Goal: Obtain resource: Download file/media

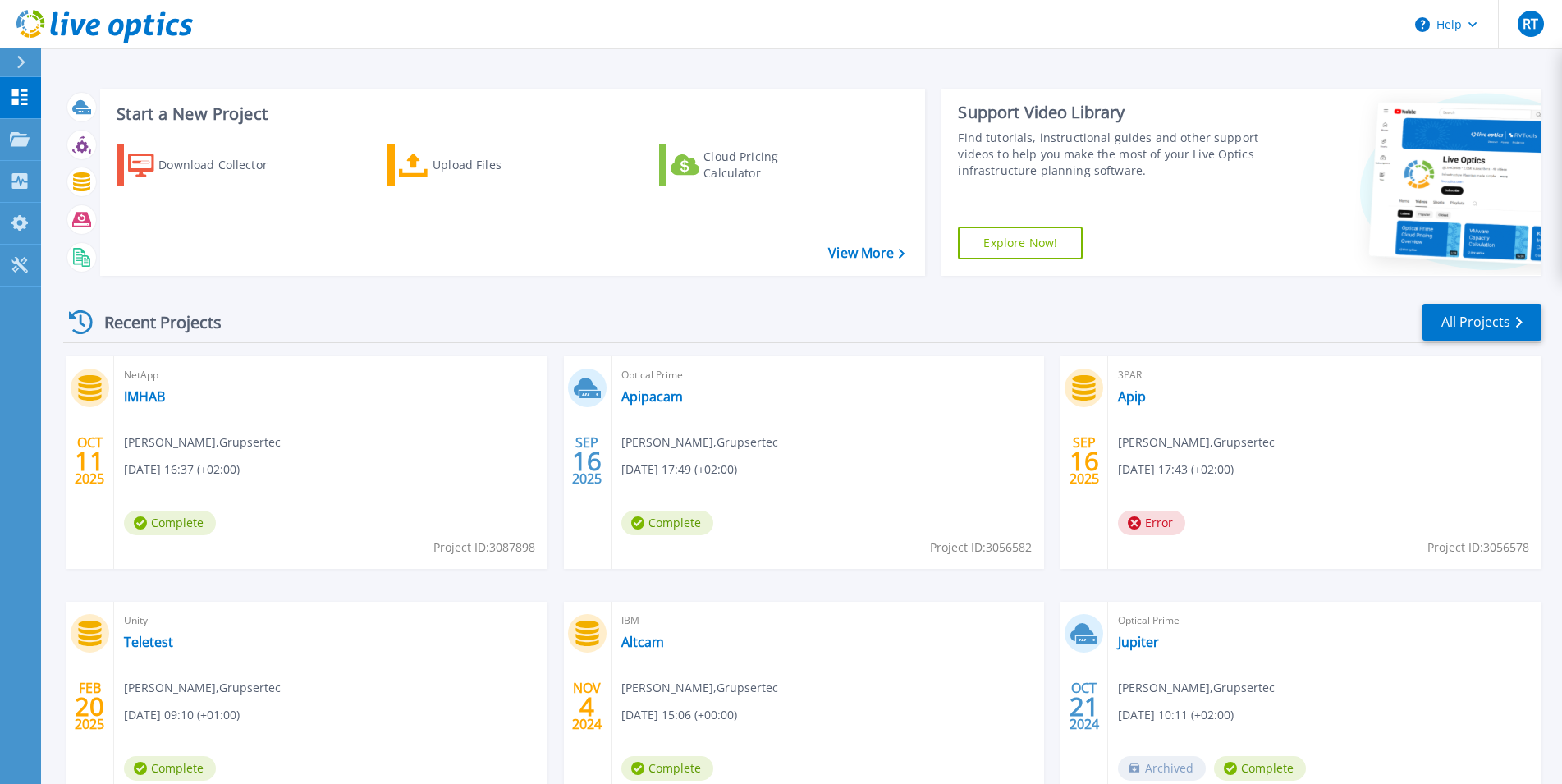
click at [833, 177] on div "Cloud Pricing Calculator" at bounding box center [769, 165] width 131 height 33
click at [155, 388] on link "IMHAB" at bounding box center [144, 396] width 41 height 17
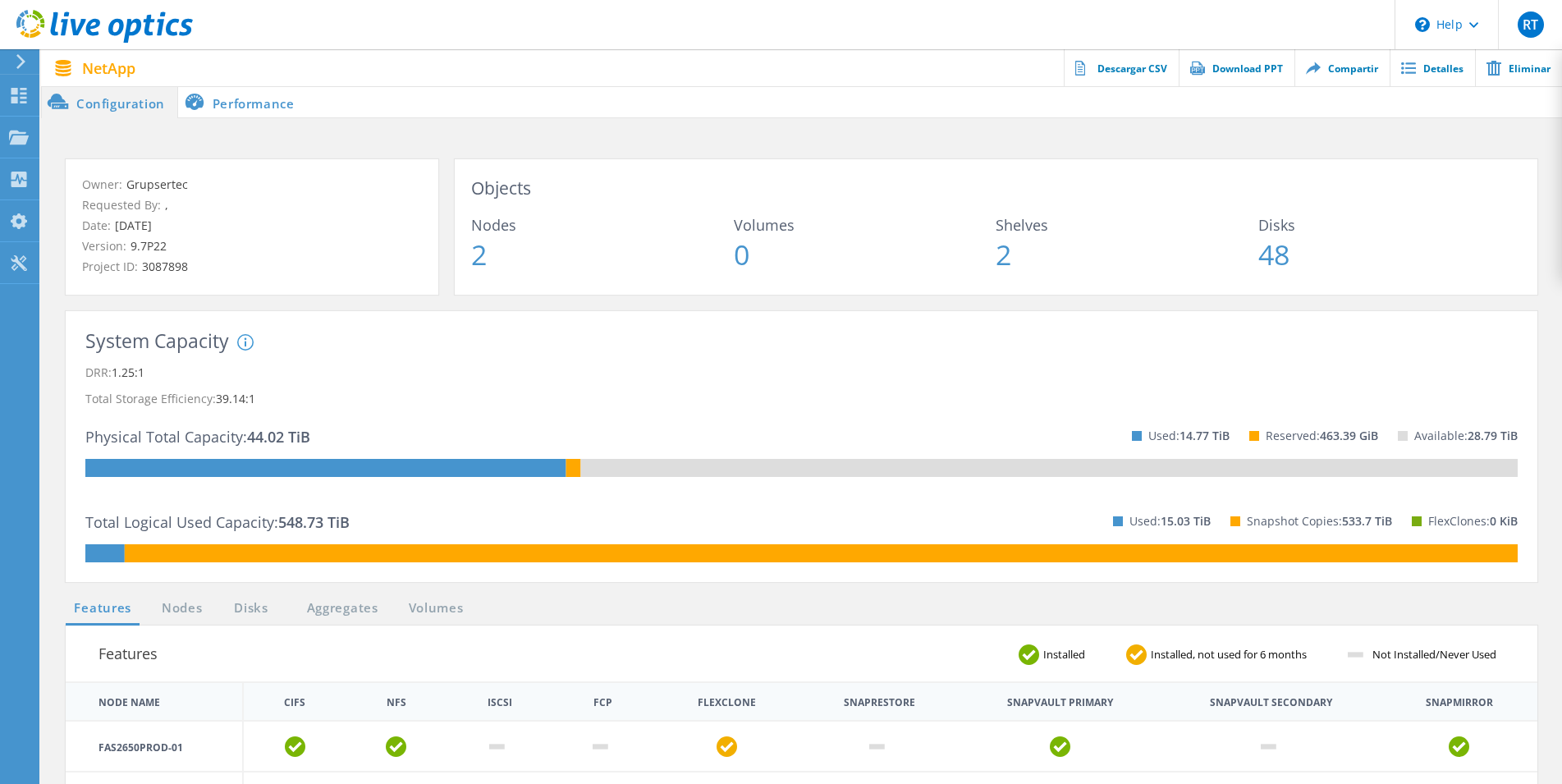
click at [1528, 178] on html "\n Help Explore Helpful Articles Contact Support RT Usuario final Rod Tam rtama…" at bounding box center [781, 619] width 1562 height 1238
click at [247, 98] on li "Performance" at bounding box center [242, 102] width 129 height 33
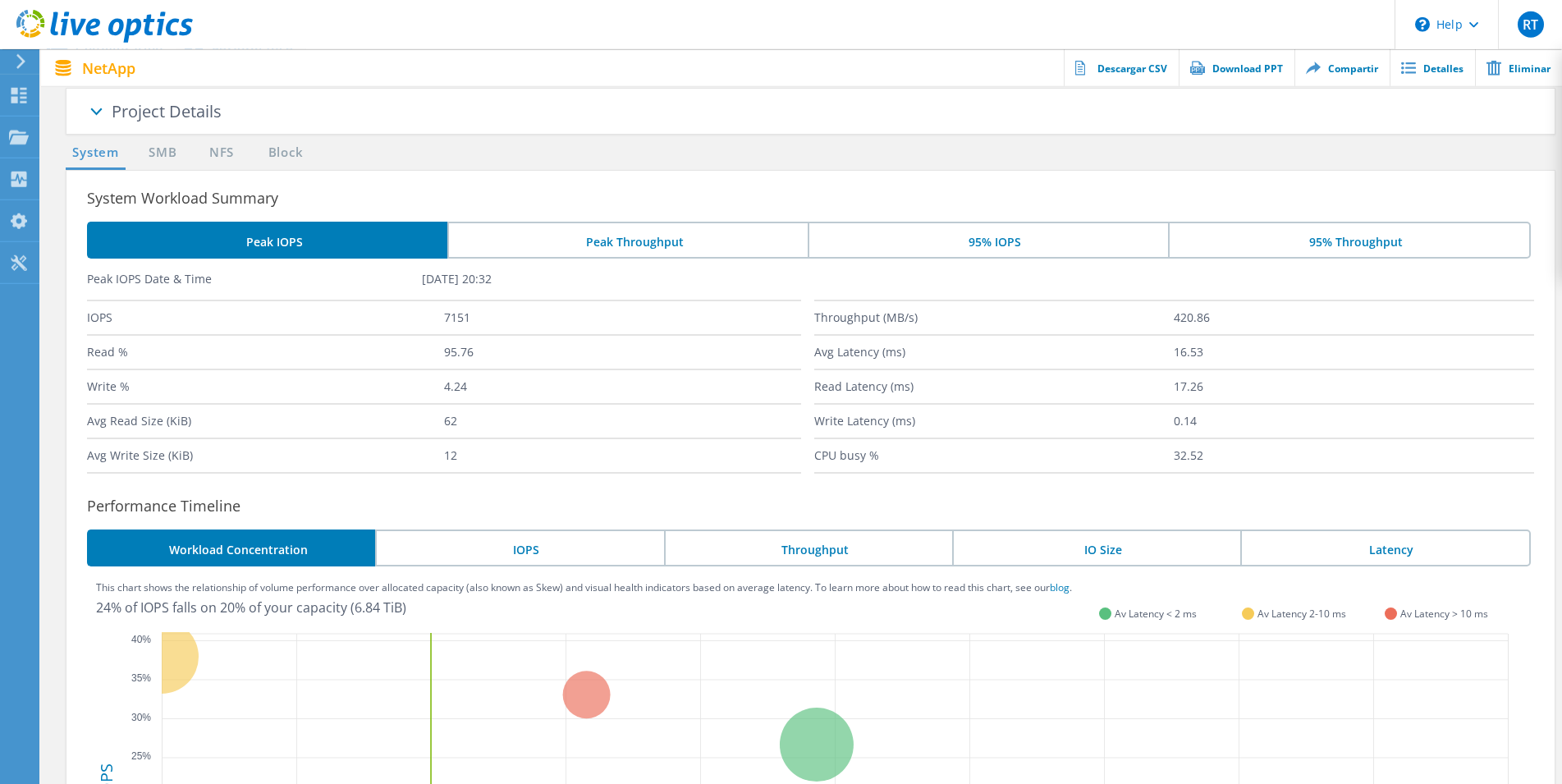
scroll to position [32, 0]
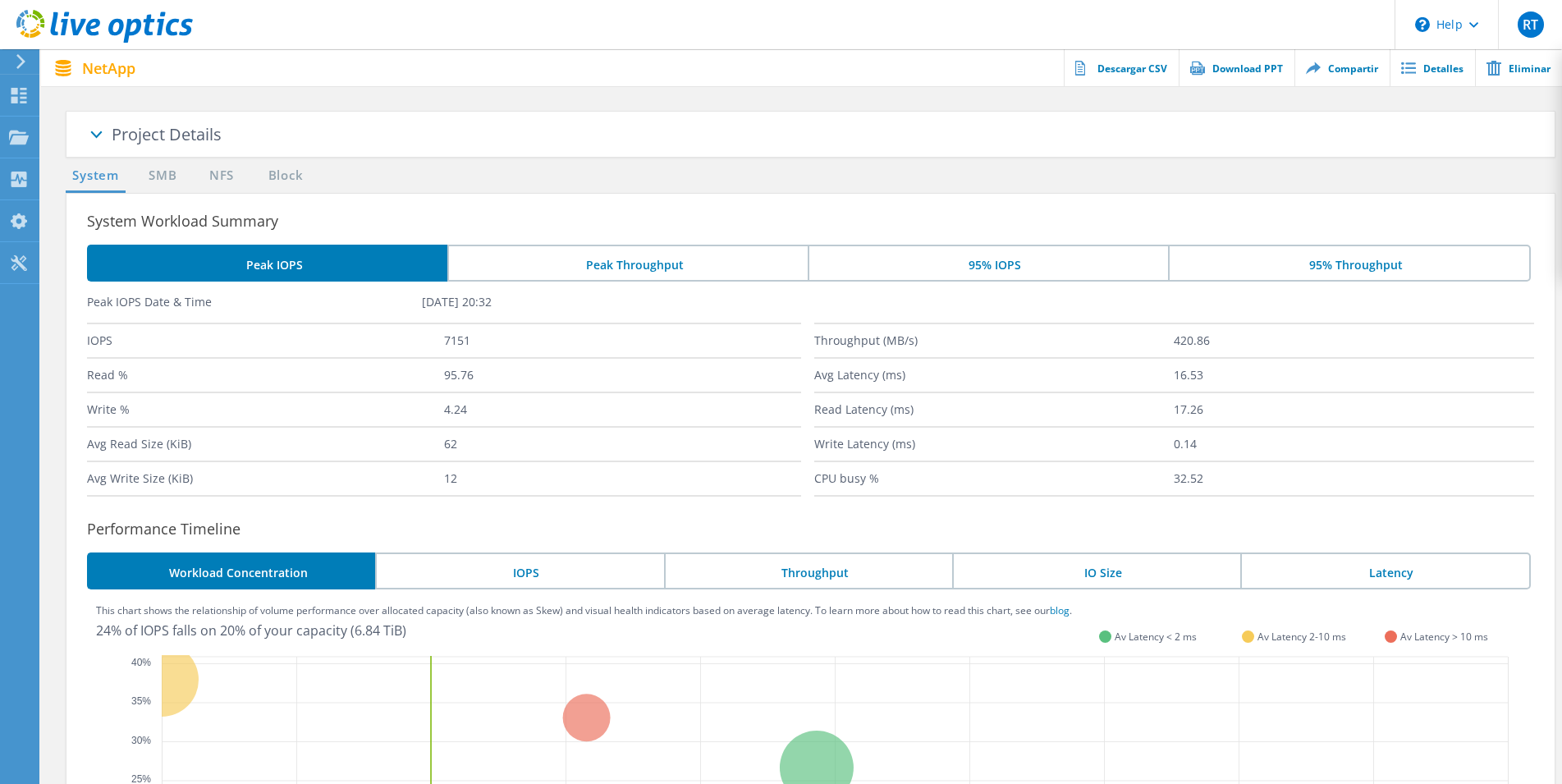
click at [509, 565] on li "IOPS" at bounding box center [519, 571] width 288 height 37
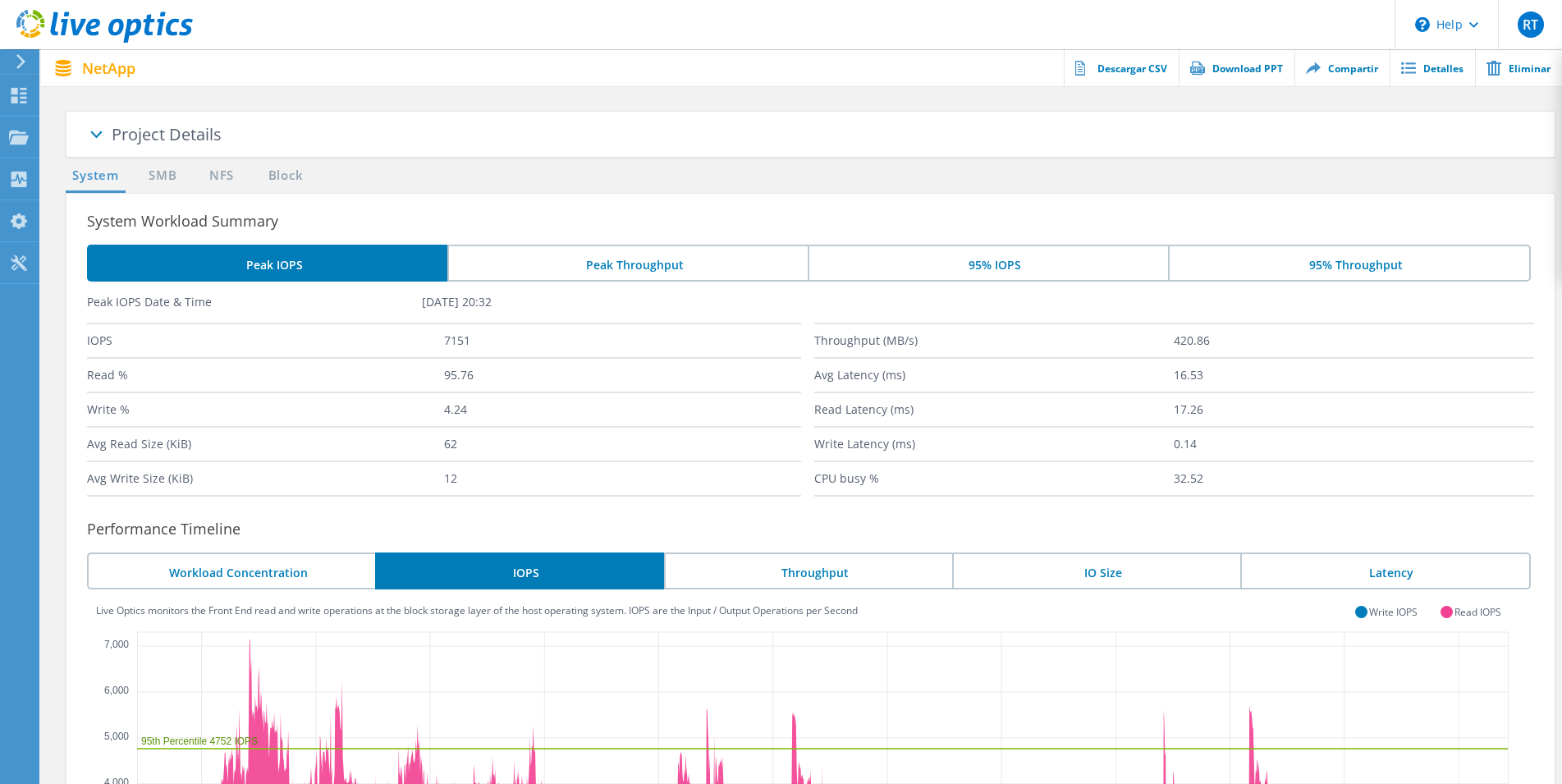
click at [808, 573] on li "Throughput" at bounding box center [808, 571] width 288 height 37
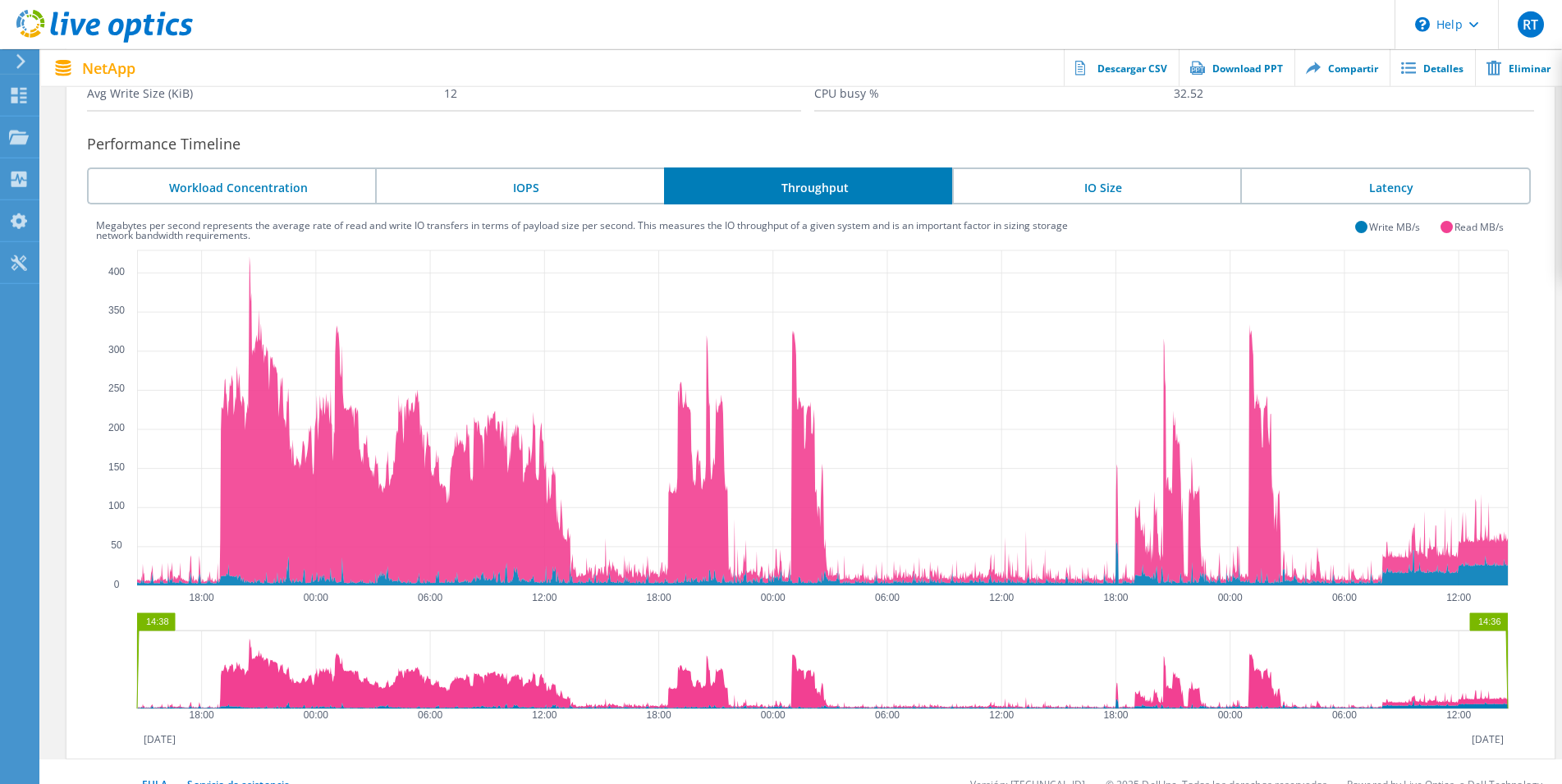
click at [1136, 189] on li "IO Size" at bounding box center [1096, 186] width 288 height 37
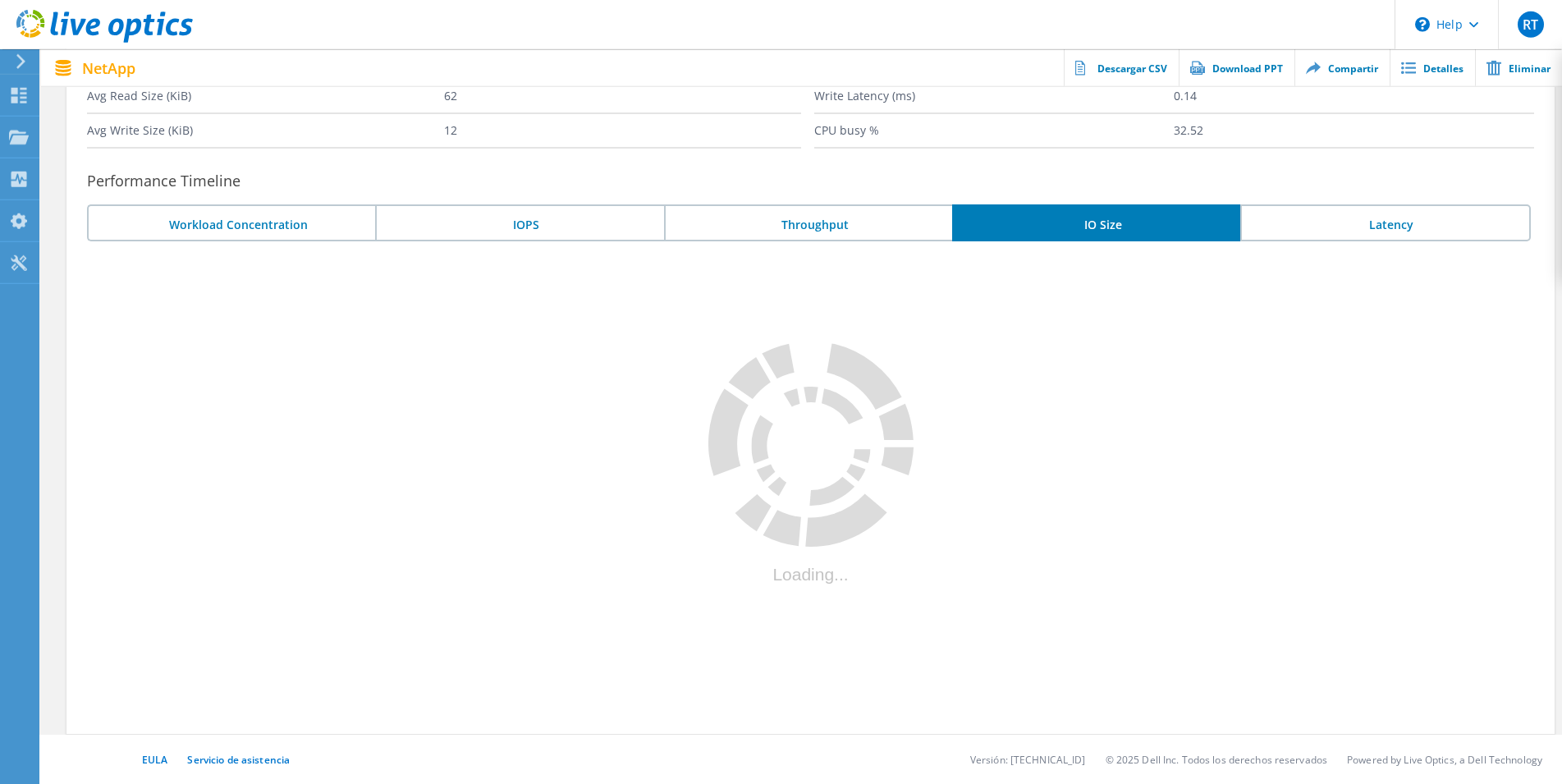
scroll to position [380, 0]
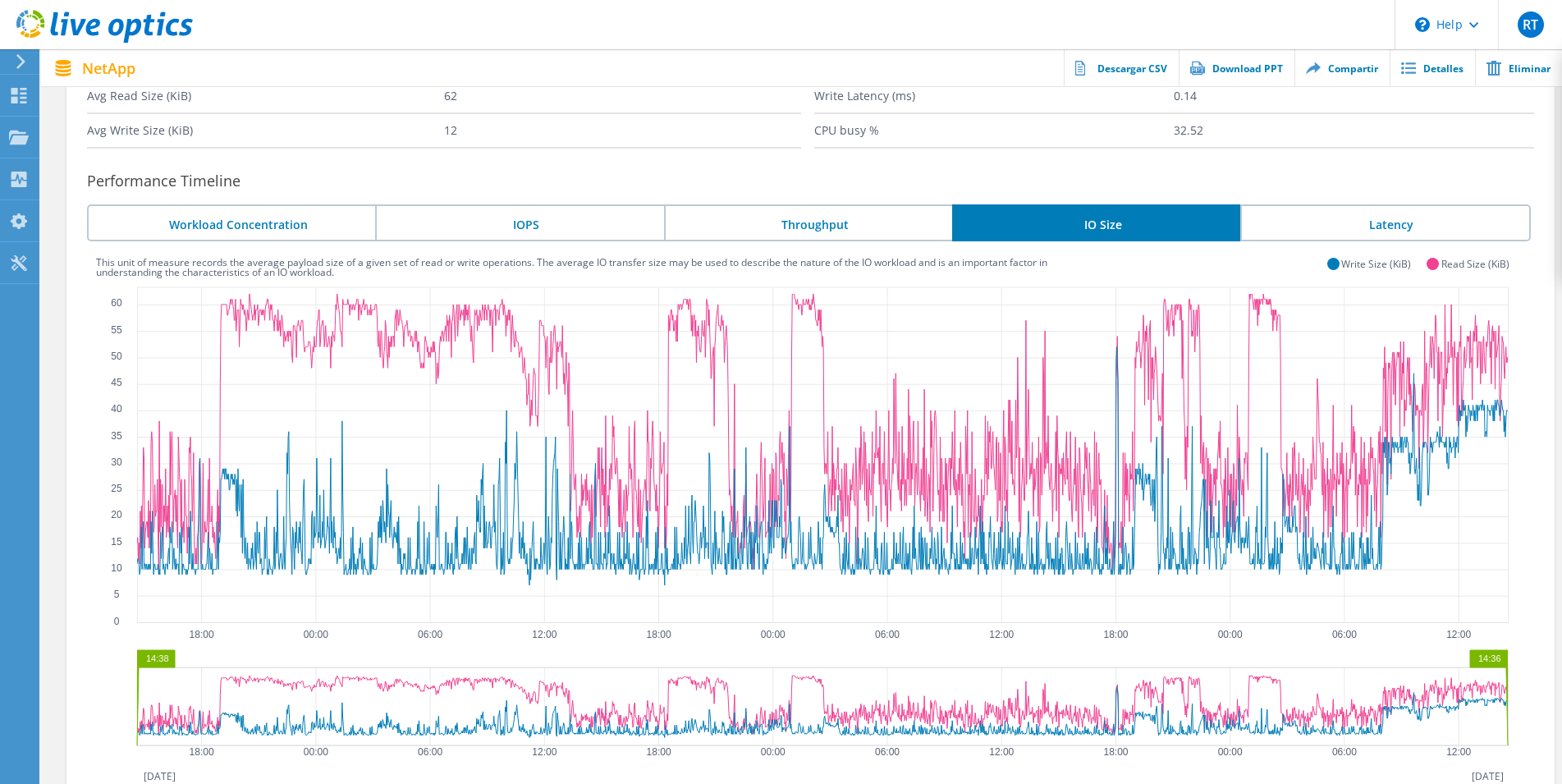
click at [1420, 212] on li "Latency" at bounding box center [1385, 223] width 290 height 37
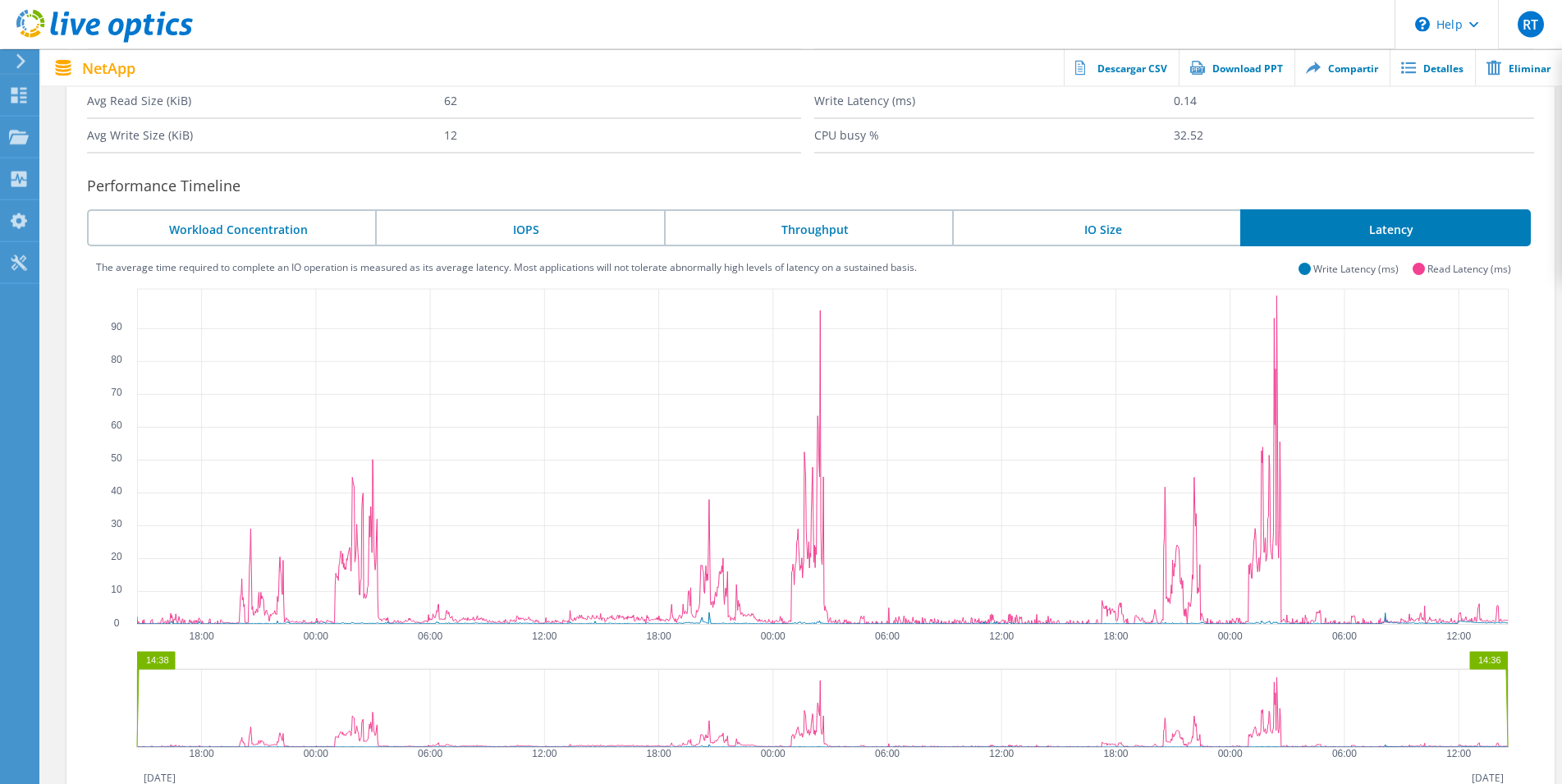
scroll to position [439, 0]
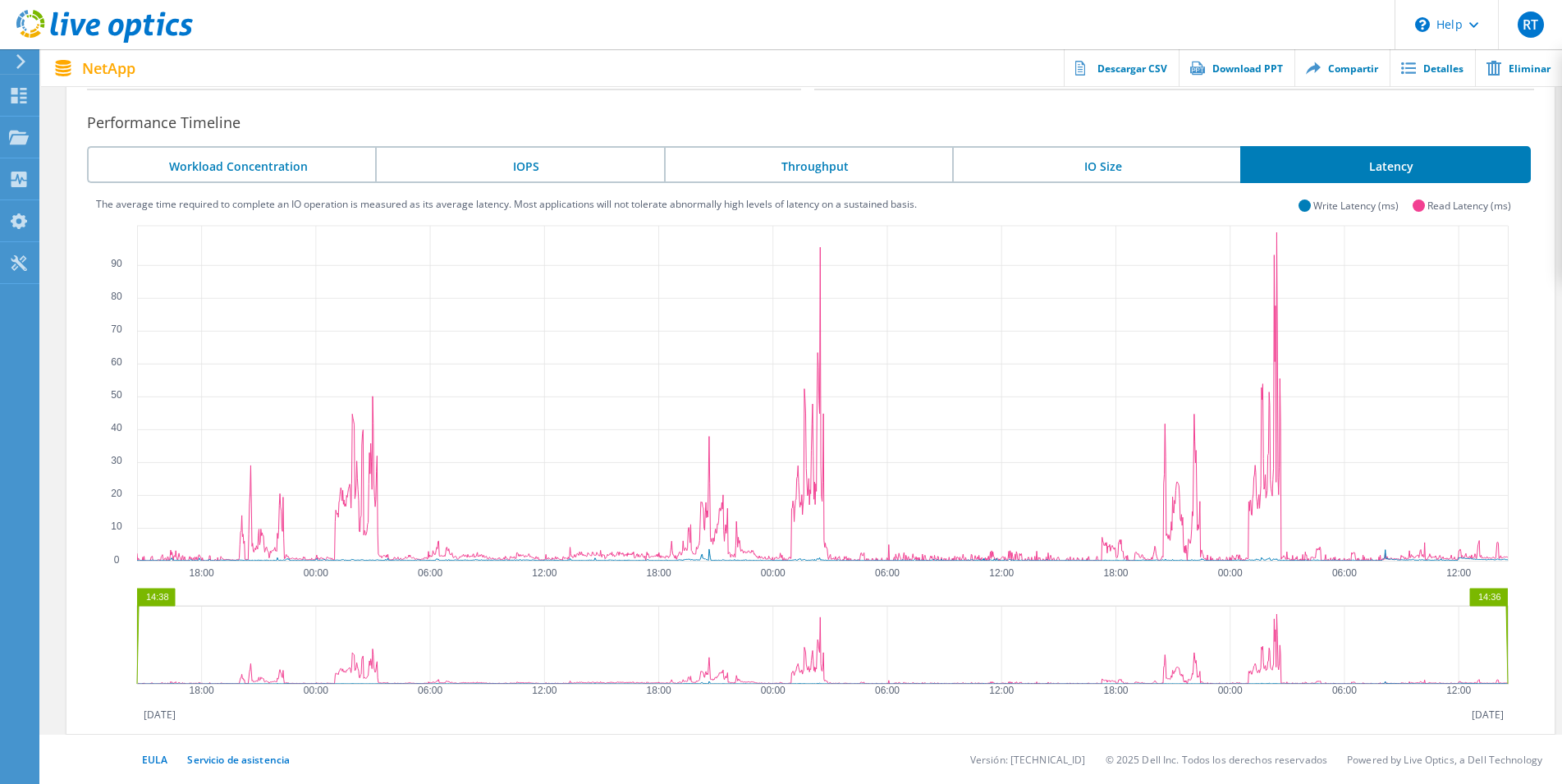
click at [1561, 578] on div "Project Details Owner Grupsertec Requested By Date October 11, 2025 Version 9.7…" at bounding box center [801, 208] width 1521 height 1055
drag, startPoint x: 1555, startPoint y: 602, endPoint x: 1572, endPoint y: 596, distance: 18.0
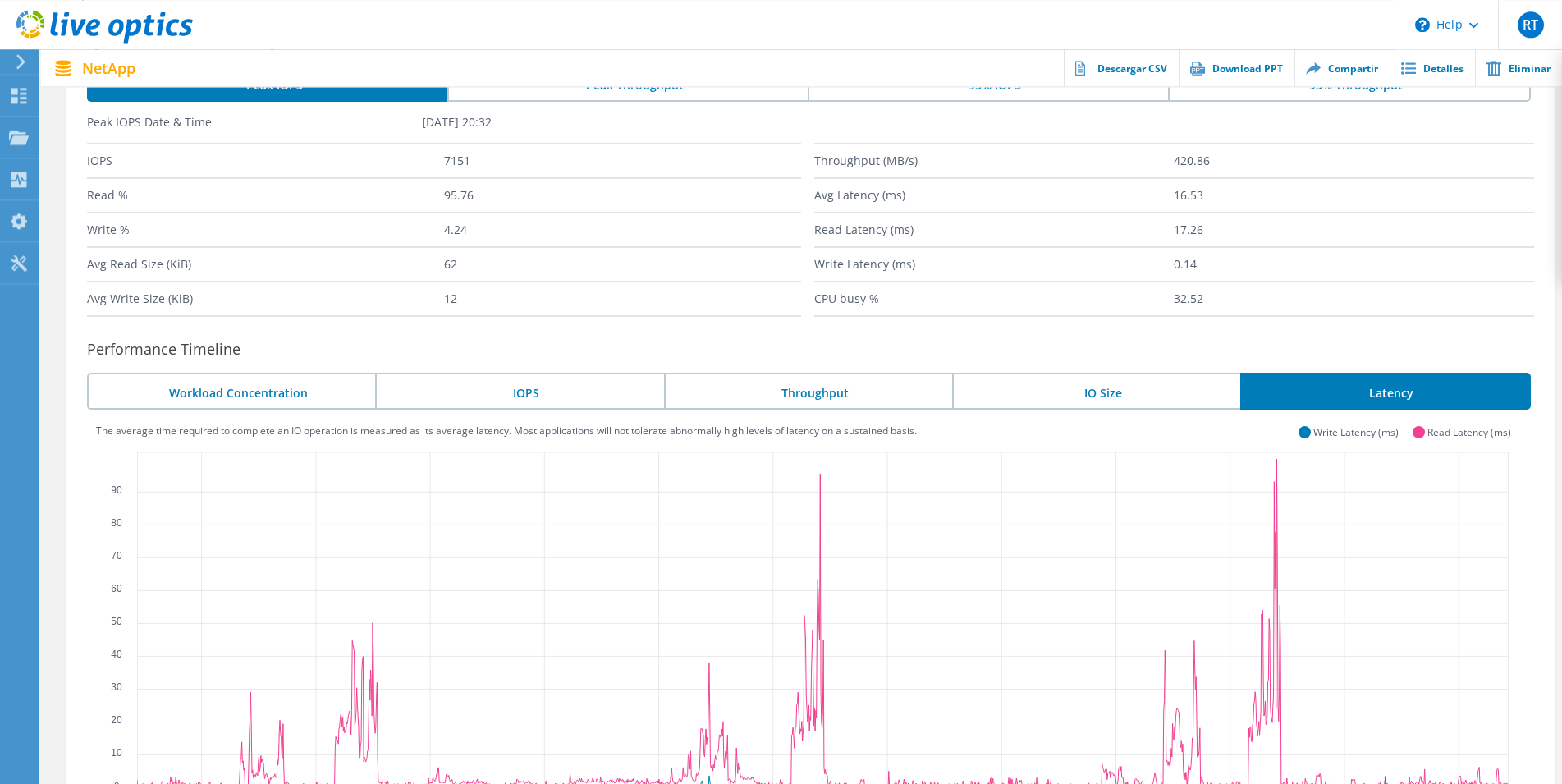
scroll to position [0, 0]
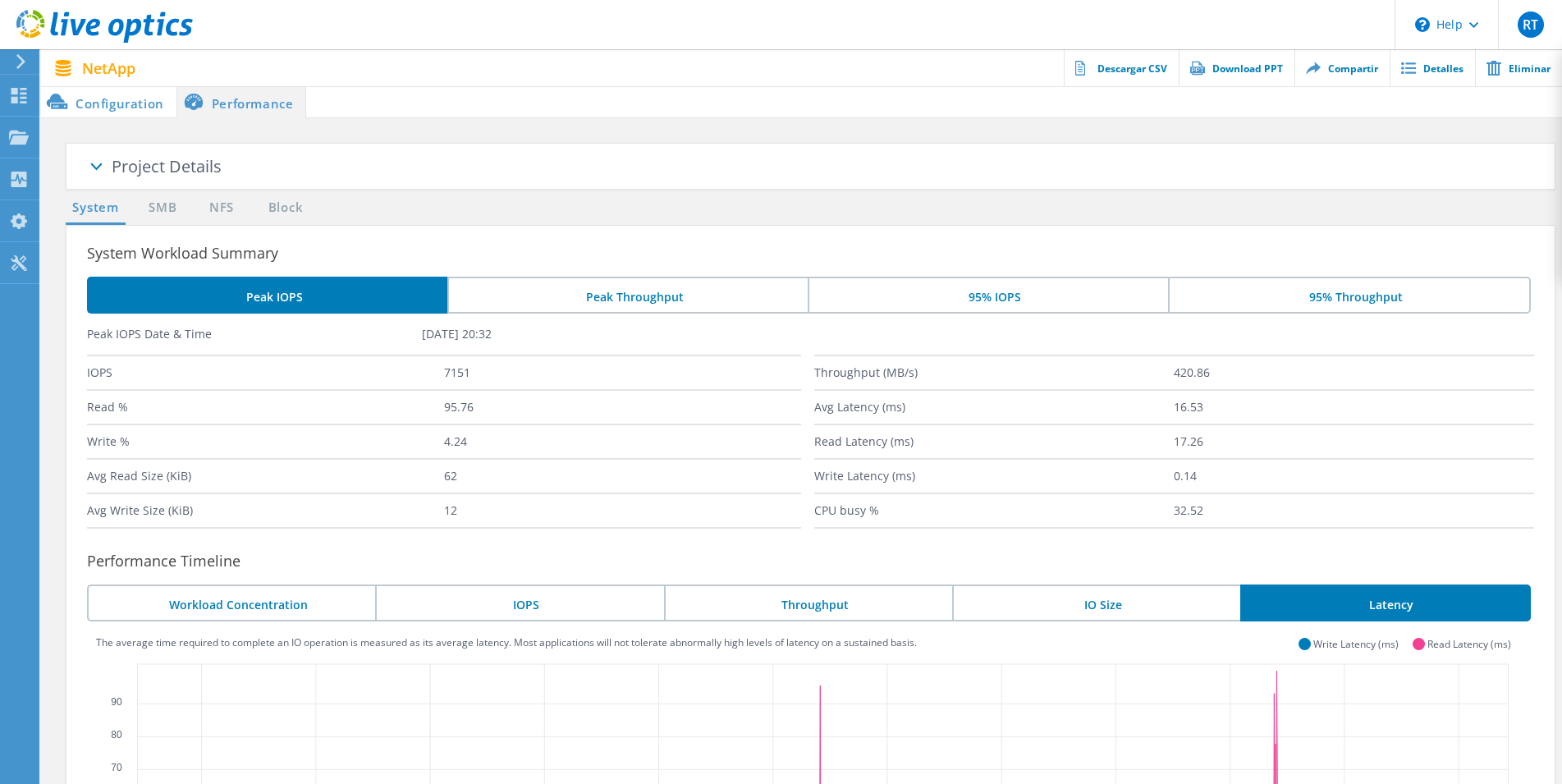
click at [931, 302] on li "95% IOPS" at bounding box center [988, 295] width 361 height 37
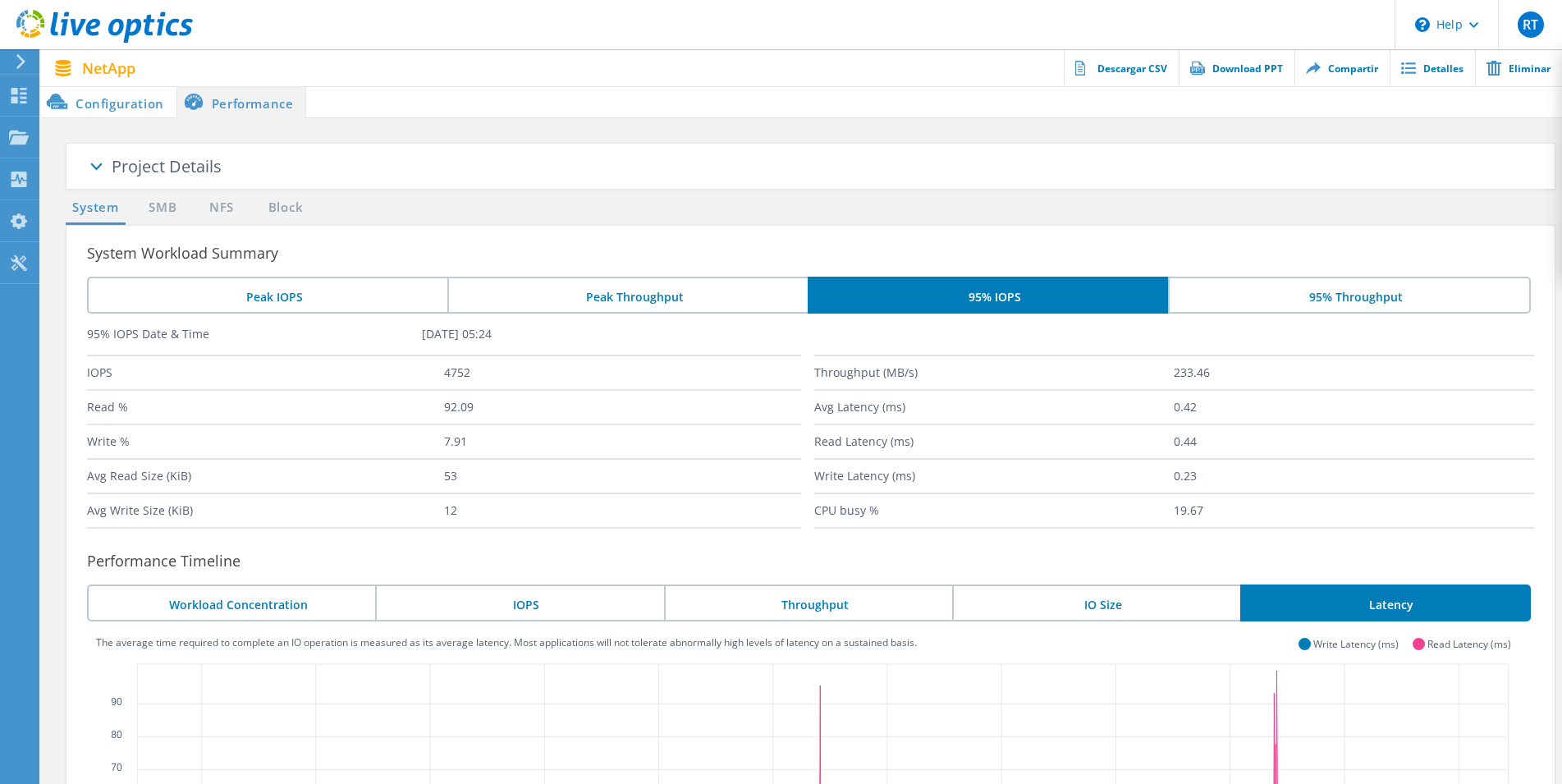
click at [359, 291] on li "Peak IOPS" at bounding box center [268, 295] width 361 height 37
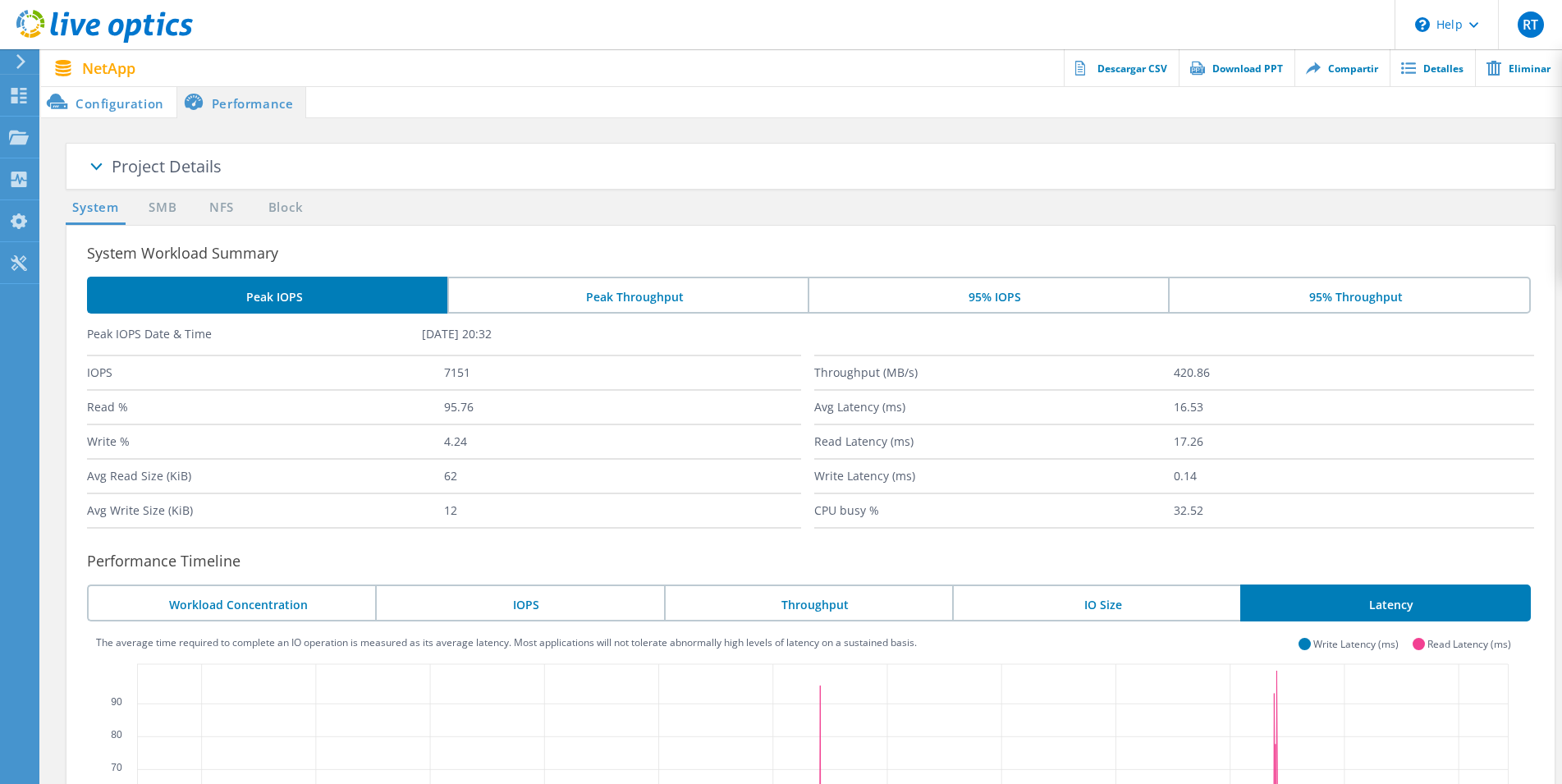
click at [130, 115] on li "Configuration" at bounding box center [108, 102] width 135 height 33
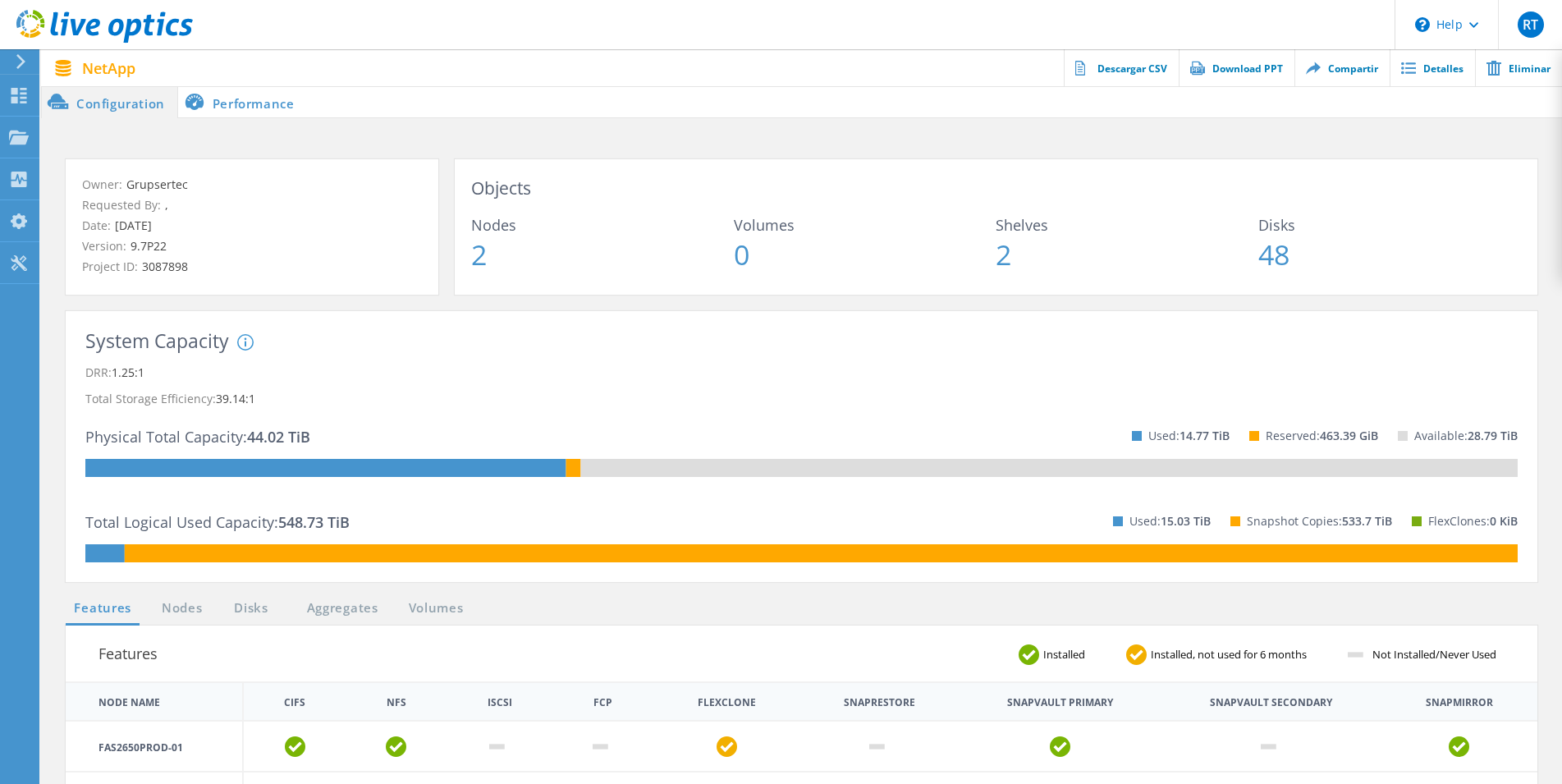
click at [243, 111] on li "Performance" at bounding box center [242, 102] width 129 height 33
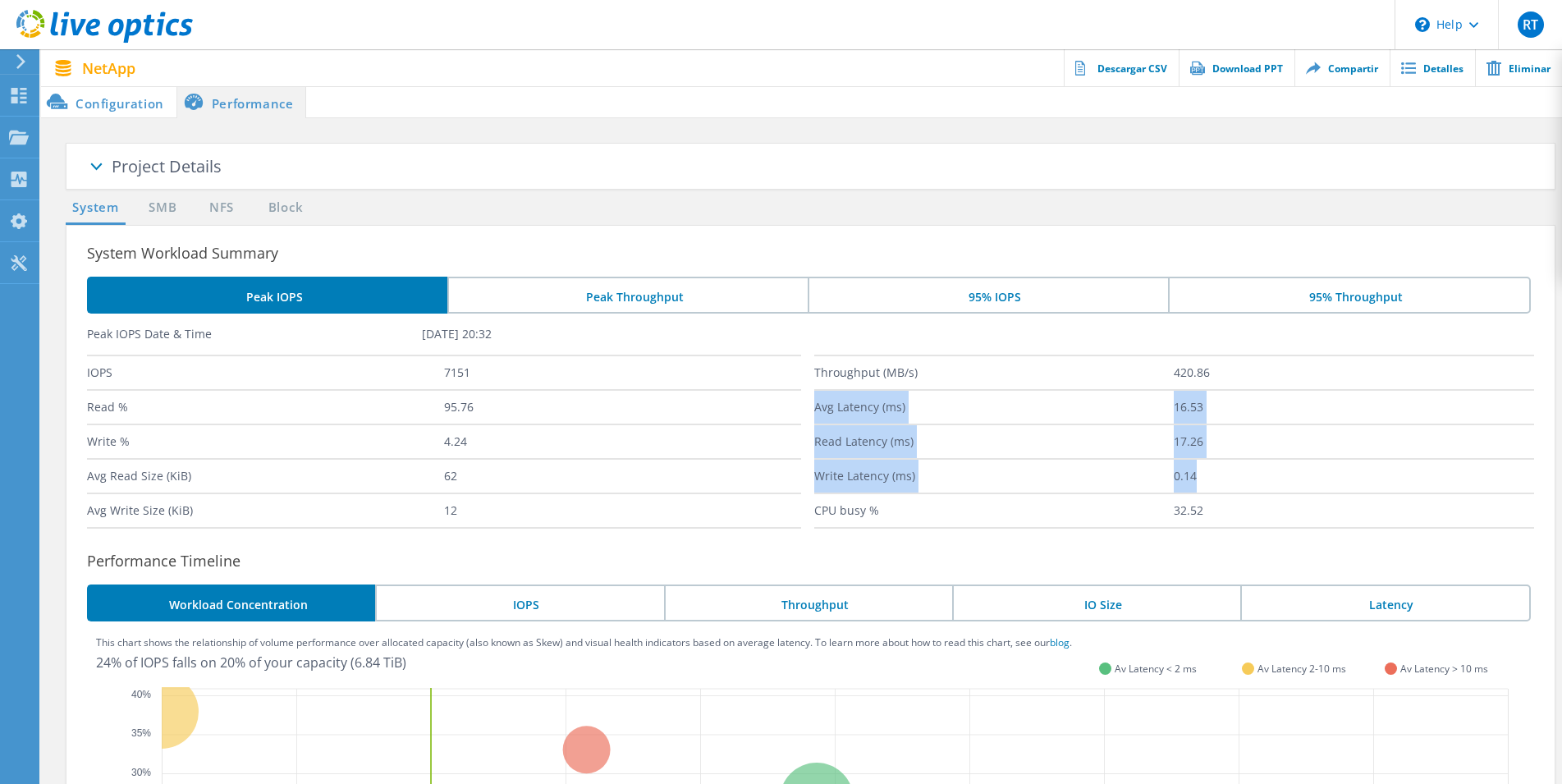
drag, startPoint x: 1560, startPoint y: 367, endPoint x: 1564, endPoint y: 534, distance: 167.0
click at [1562, 534] on html "\n Help Explore Helpful Articles Contact Support RT Usuario final Rod Tam rtama…" at bounding box center [781, 611] width 1562 height 1223
click at [1514, 468] on label "0.14" at bounding box center [1354, 476] width 361 height 33
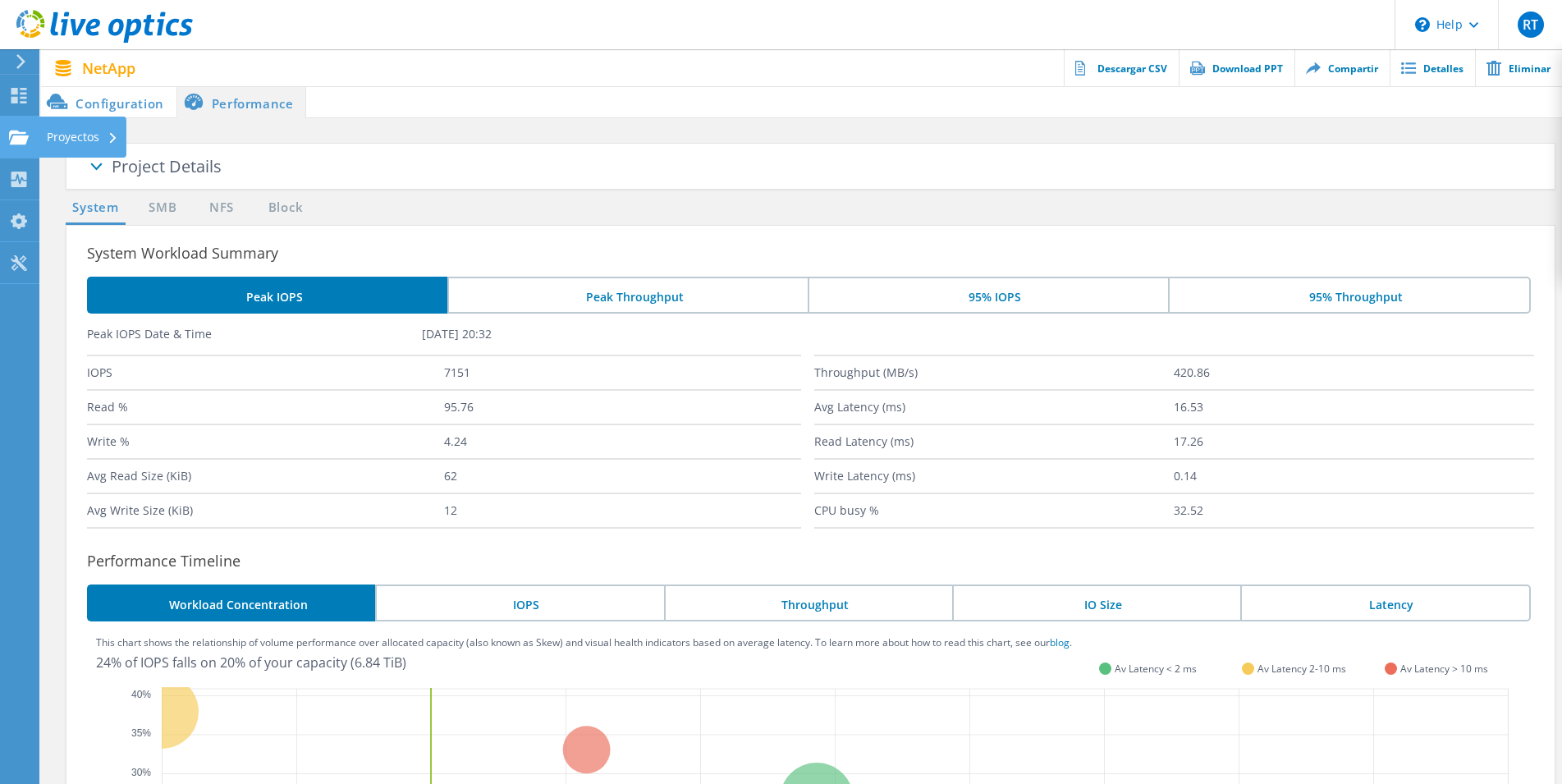
click at [13, 133] on use at bounding box center [19, 136] width 20 height 14
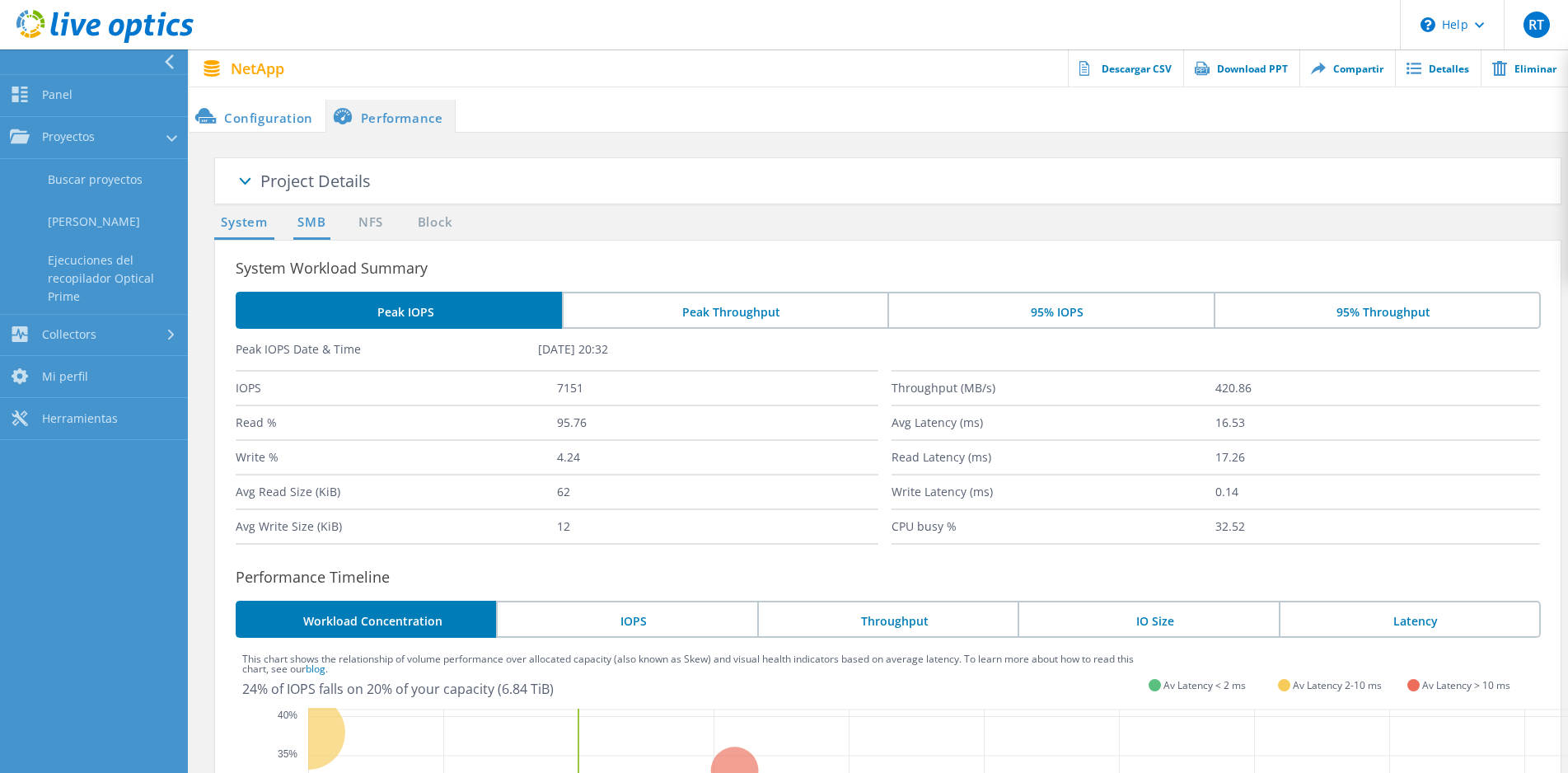
click at [312, 229] on link "SMB" at bounding box center [311, 223] width 36 height 21
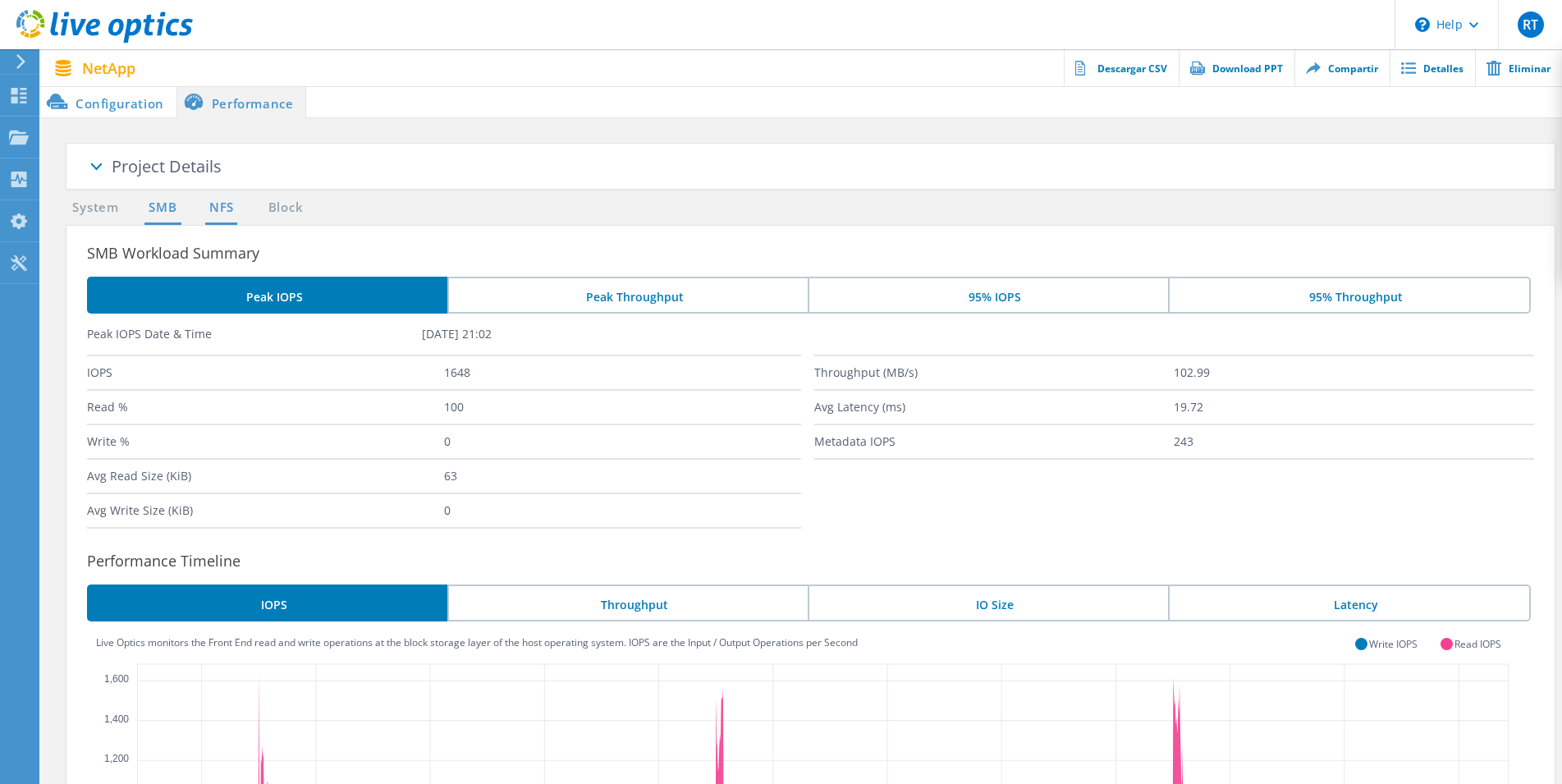
click at [224, 200] on link "NFS" at bounding box center [221, 208] width 32 height 21
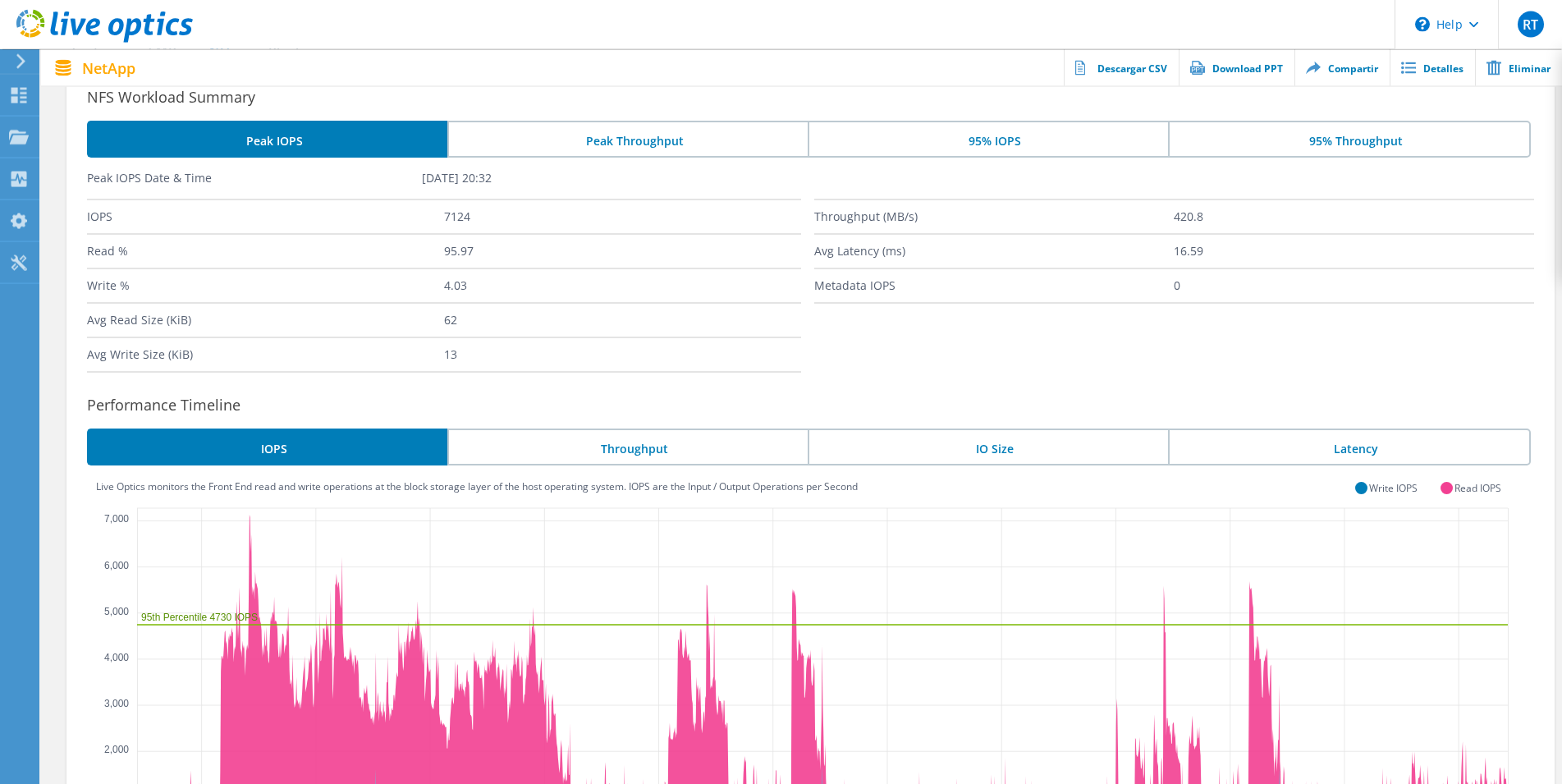
scroll to position [153, 0]
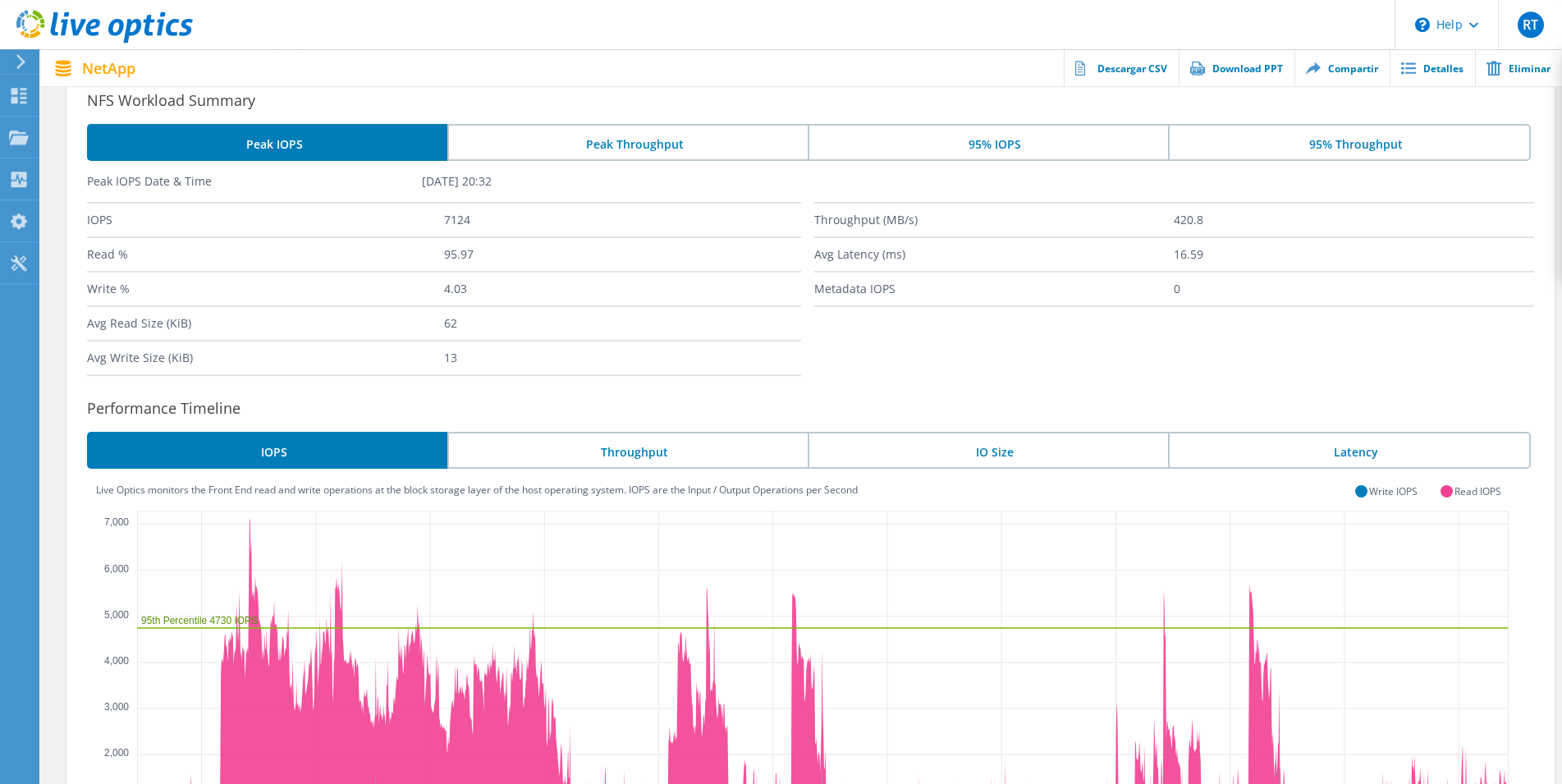
click at [656, 143] on li "Peak Throughput" at bounding box center [628, 142] width 361 height 37
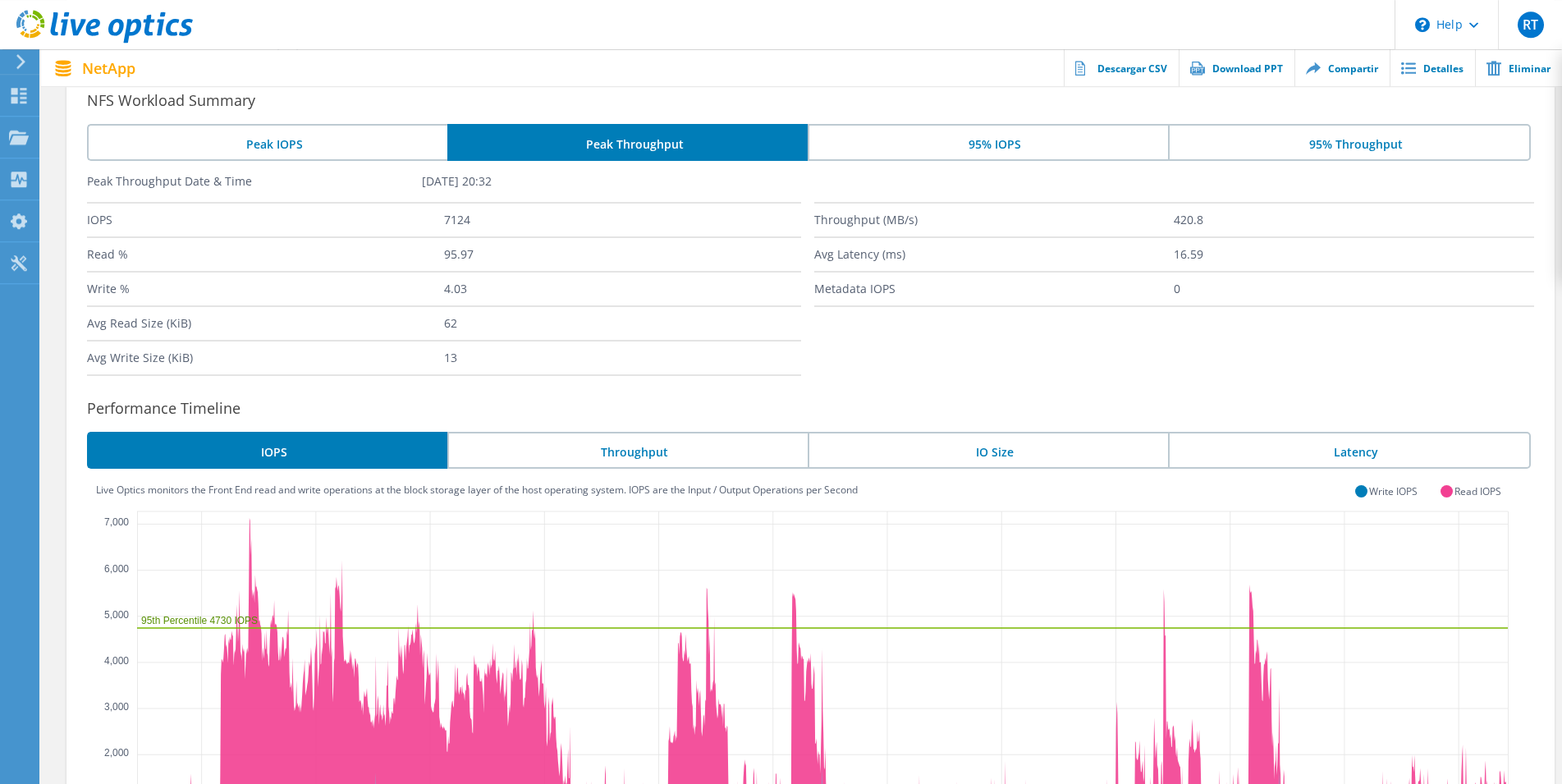
click at [964, 142] on li "95% IOPS" at bounding box center [988, 142] width 361 height 37
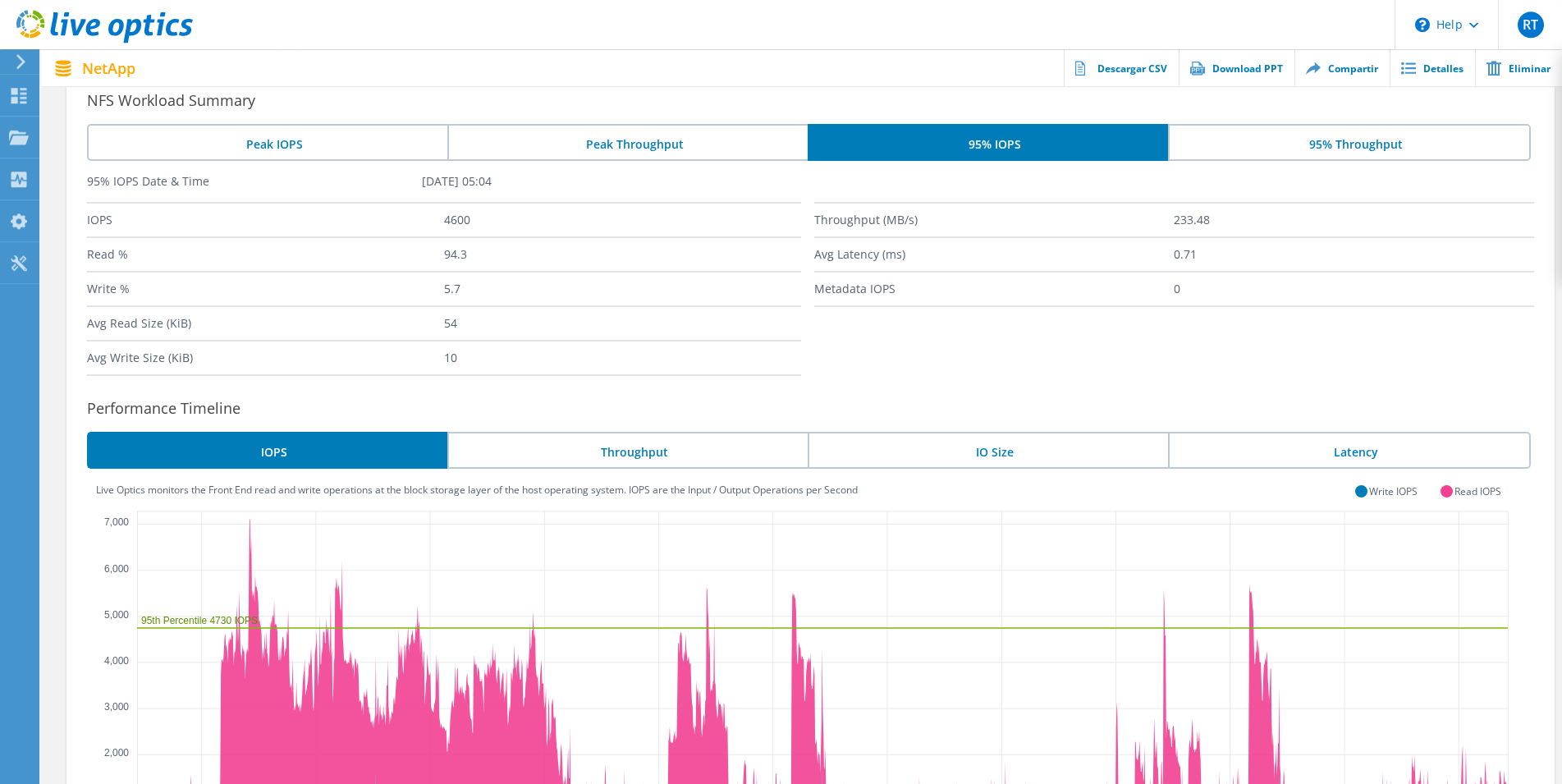
click at [1250, 154] on li "95% Throughput" at bounding box center [1349, 142] width 362 height 37
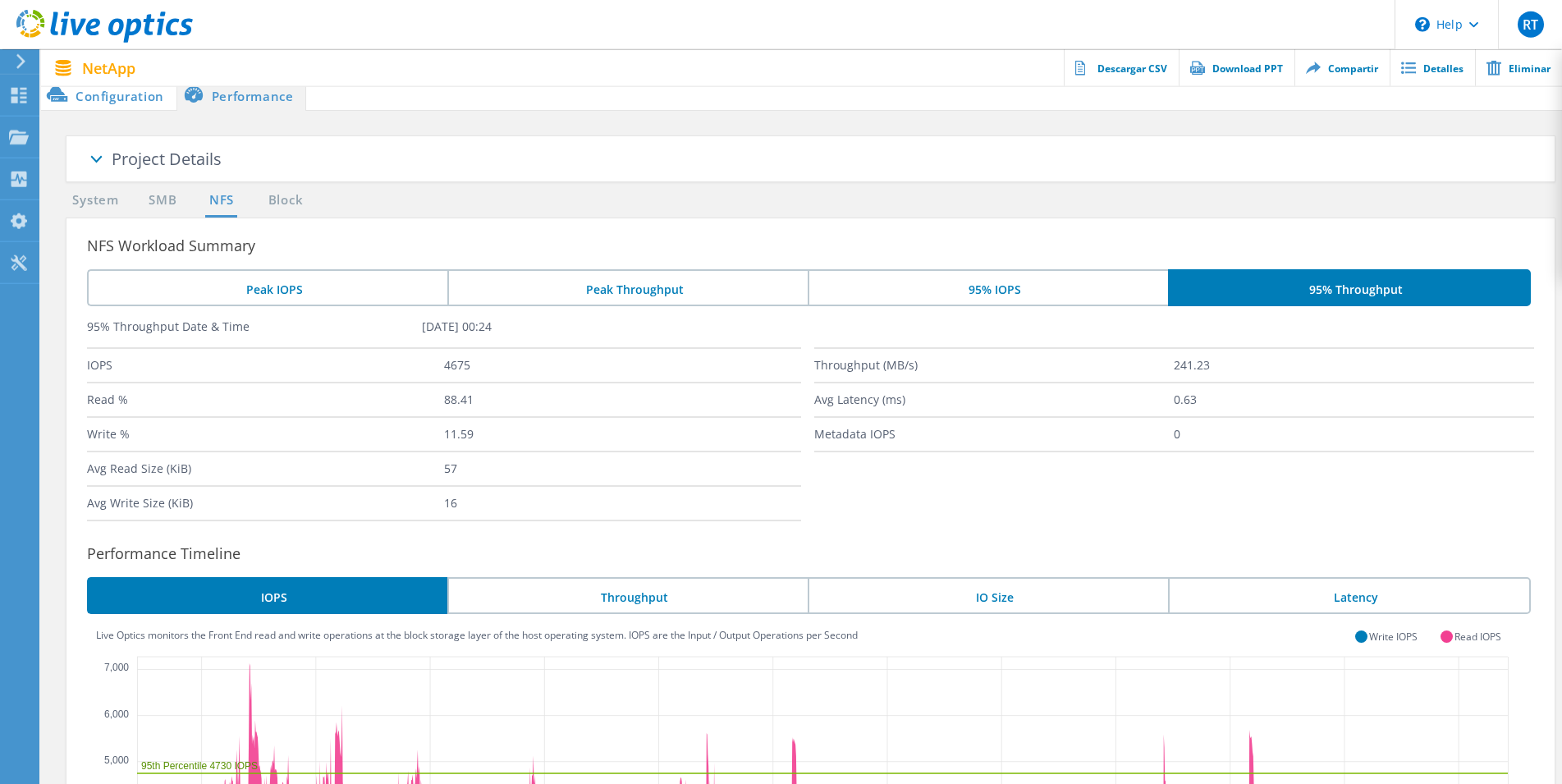
scroll to position [0, 0]
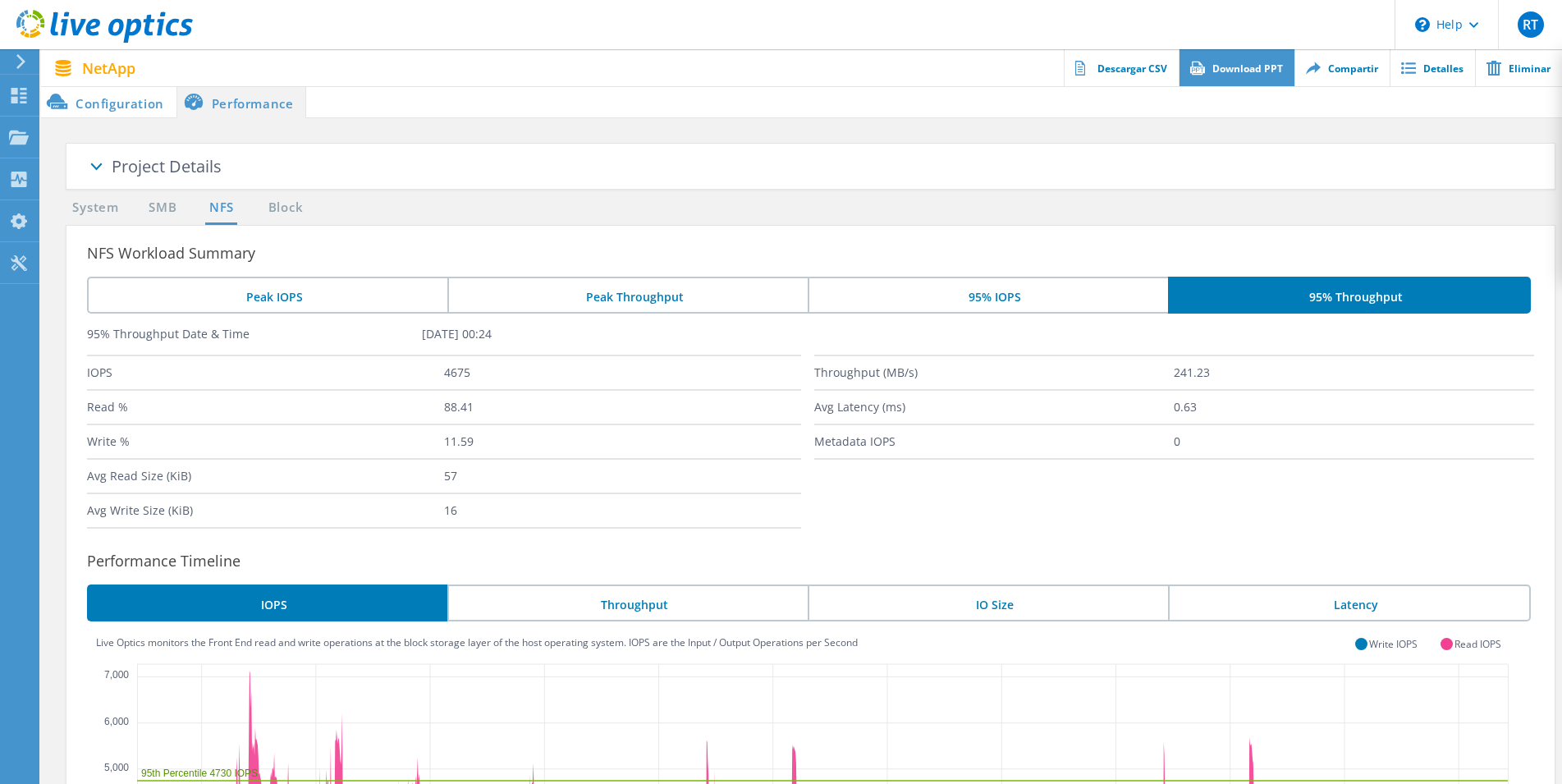
click at [1260, 66] on link "Download PPT" at bounding box center [1236, 67] width 115 height 37
click at [134, 105] on li "Configuration" at bounding box center [108, 102] width 135 height 33
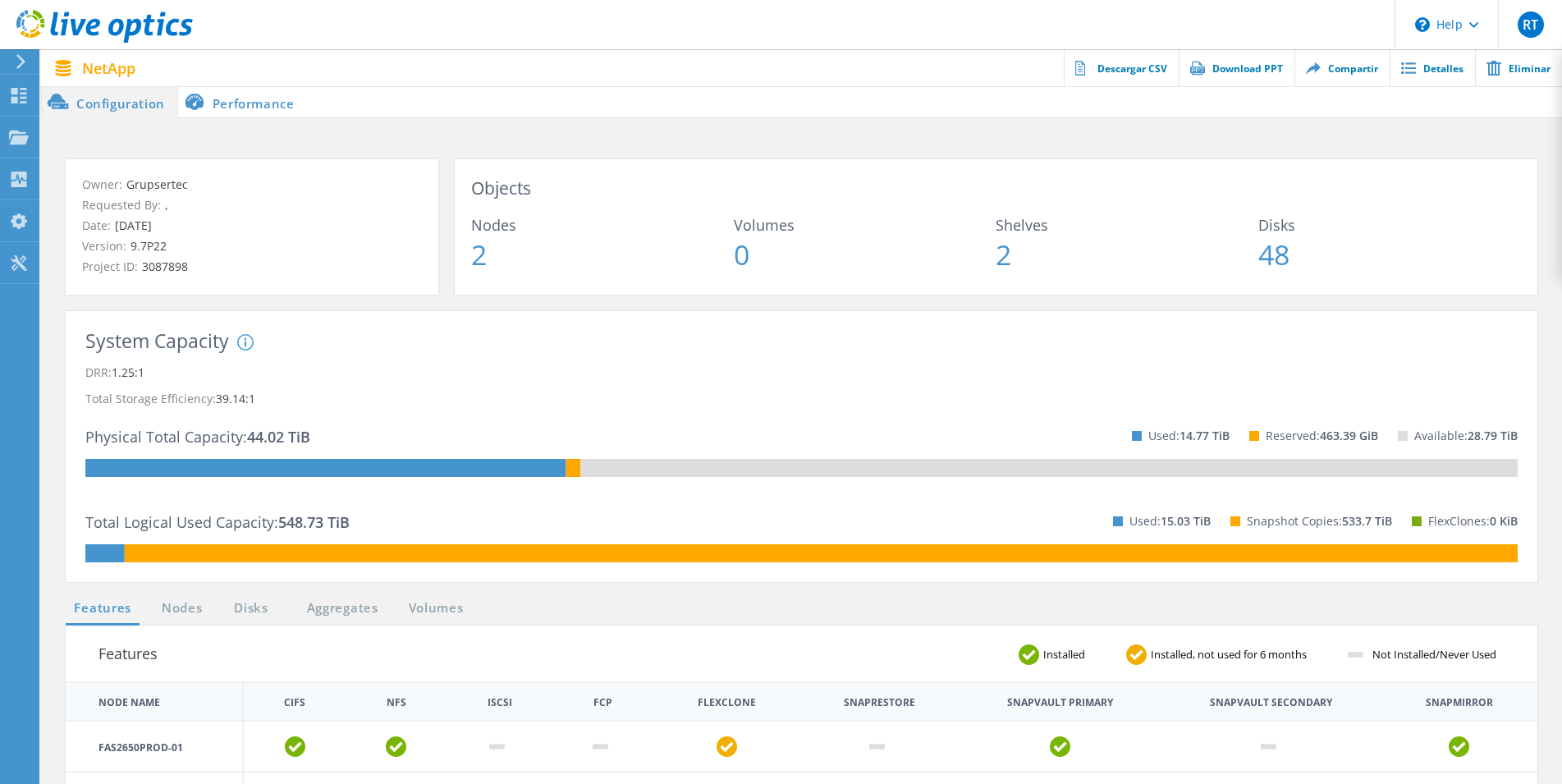
click at [250, 99] on li "Performance" at bounding box center [242, 102] width 129 height 33
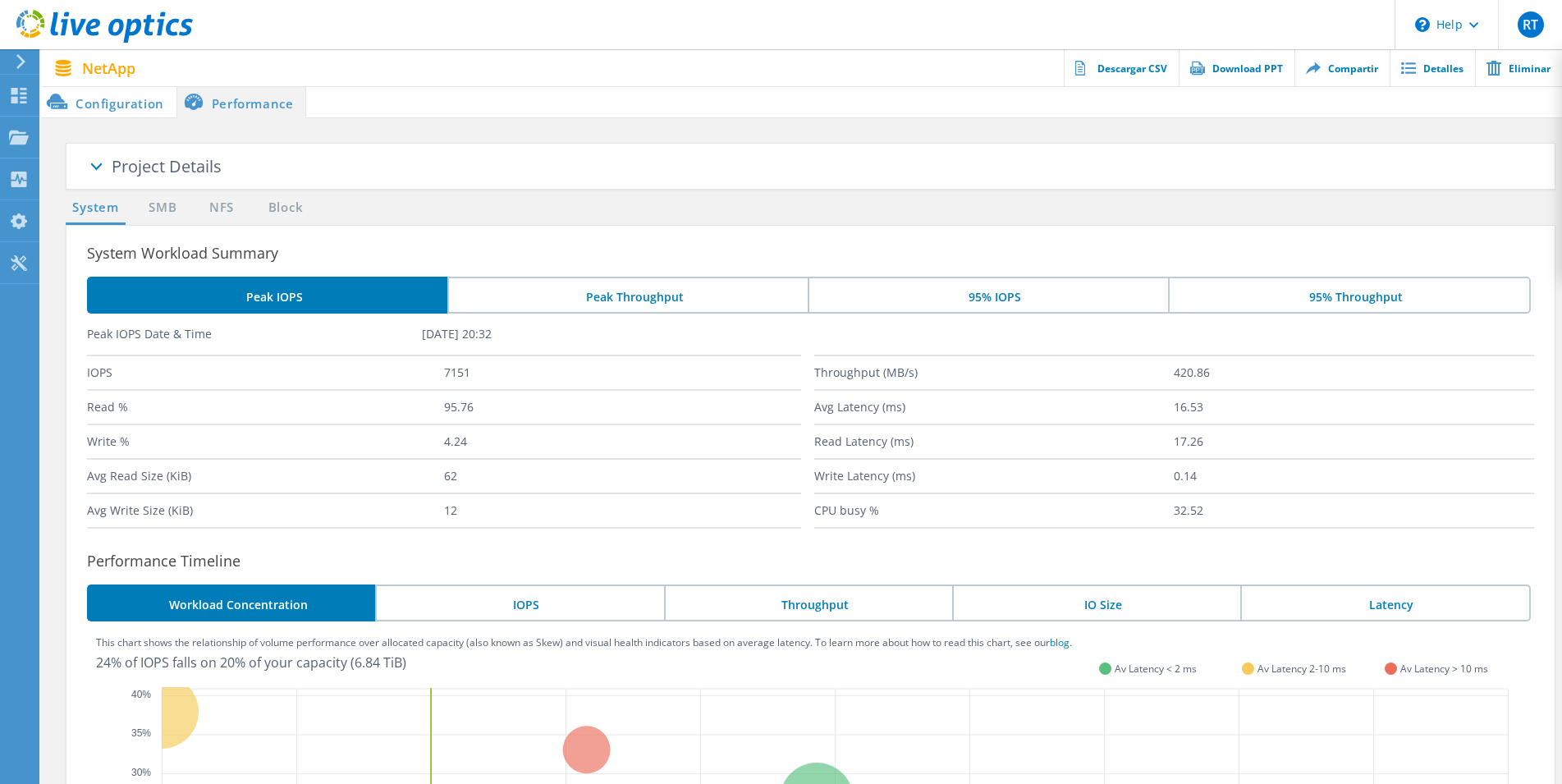
click at [670, 298] on li "Peak Throughput" at bounding box center [628, 295] width 361 height 37
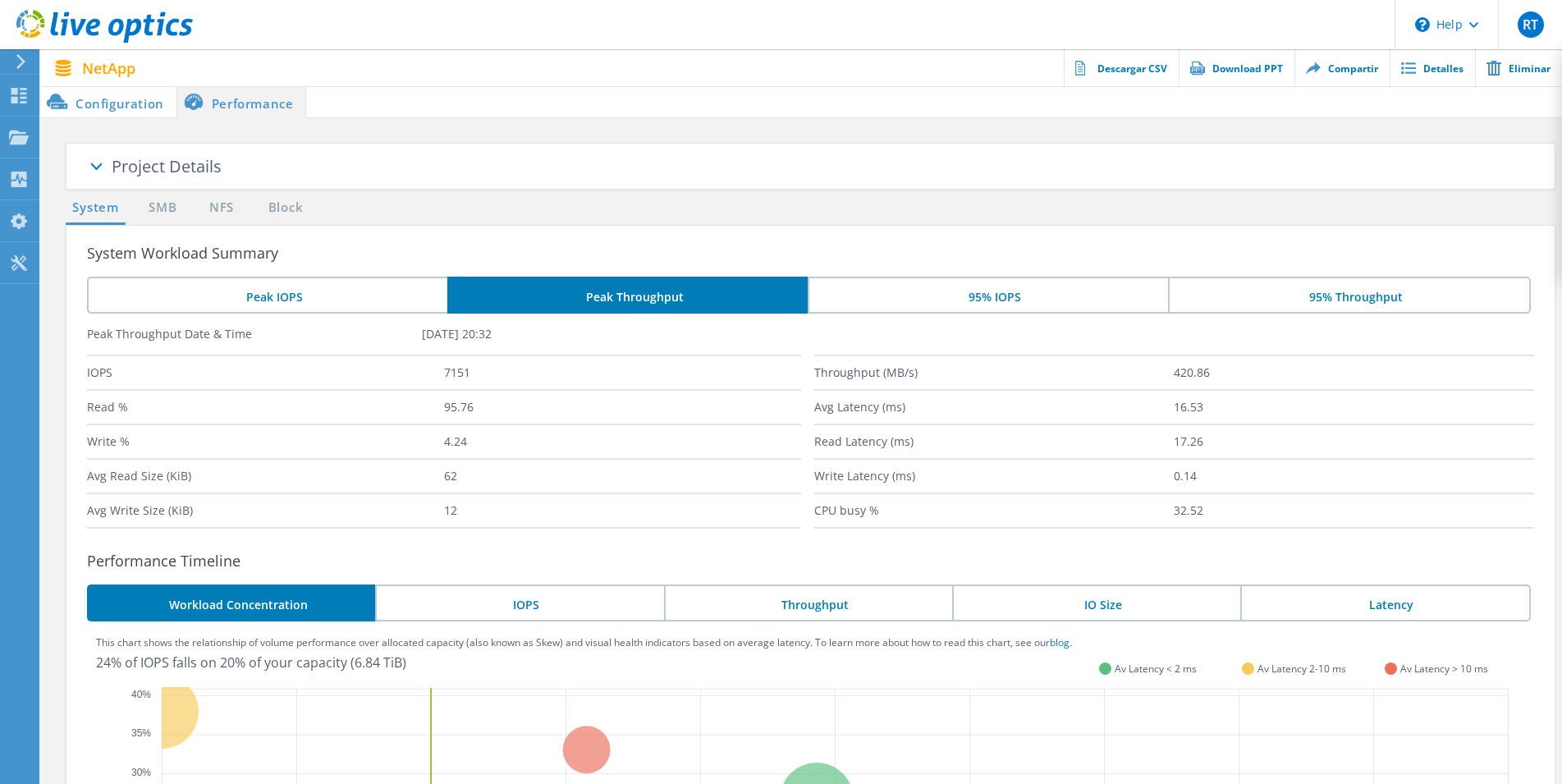
click at [978, 296] on li "95% IOPS" at bounding box center [988, 295] width 361 height 37
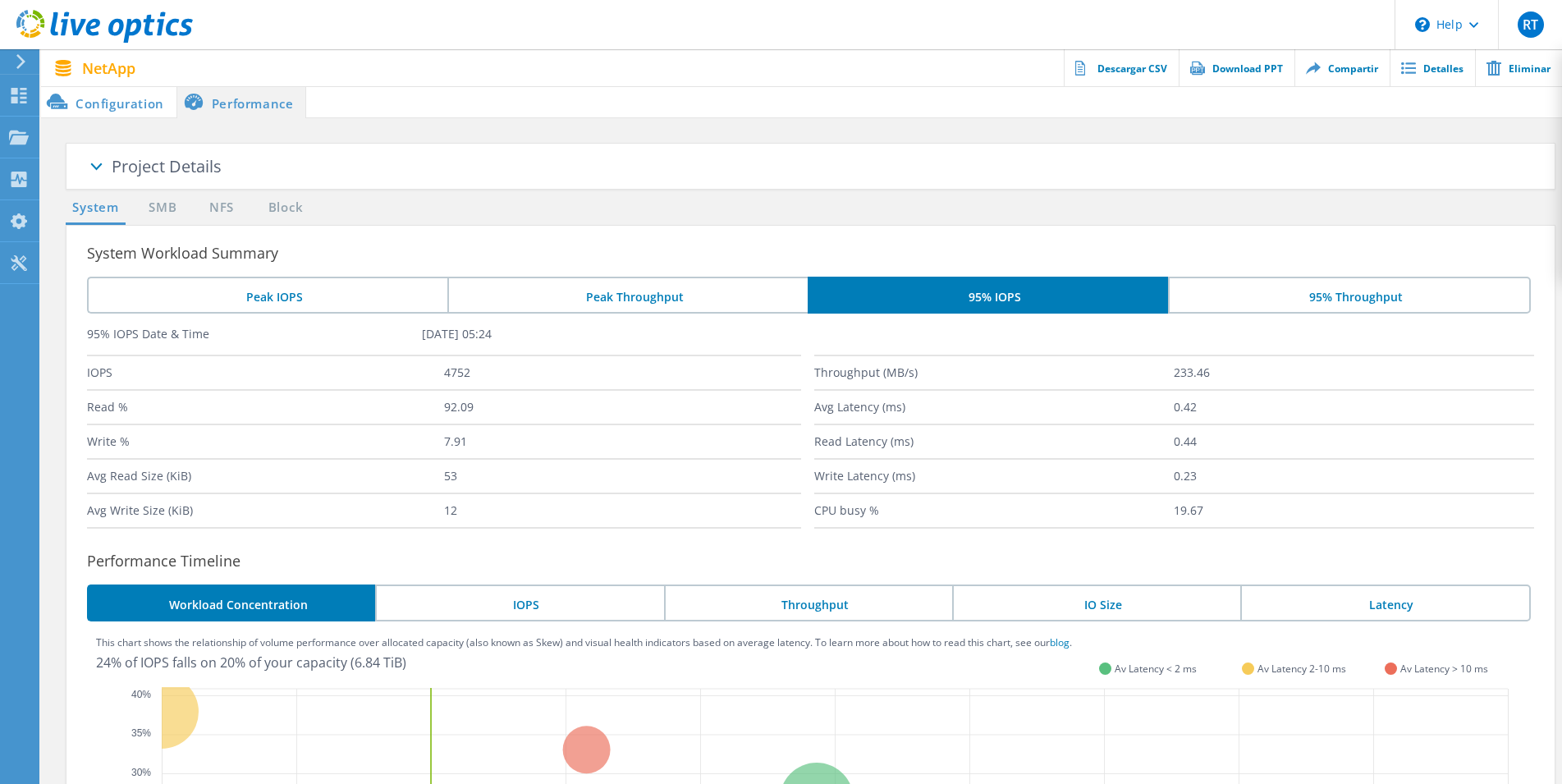
click at [1280, 286] on li "95% Throughput" at bounding box center [1349, 295] width 362 height 37
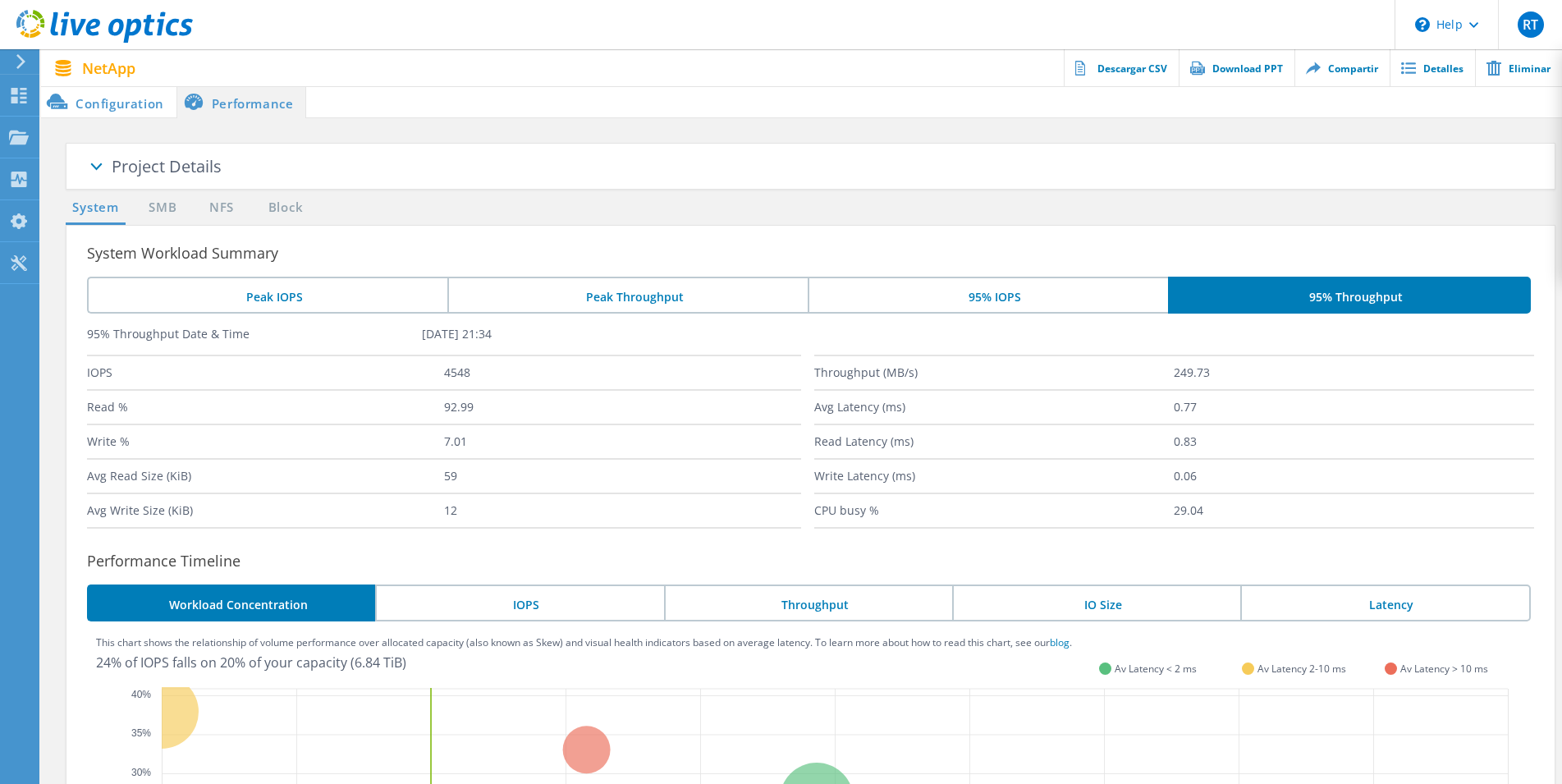
click at [258, 296] on li "Peak IOPS" at bounding box center [268, 295] width 361 height 37
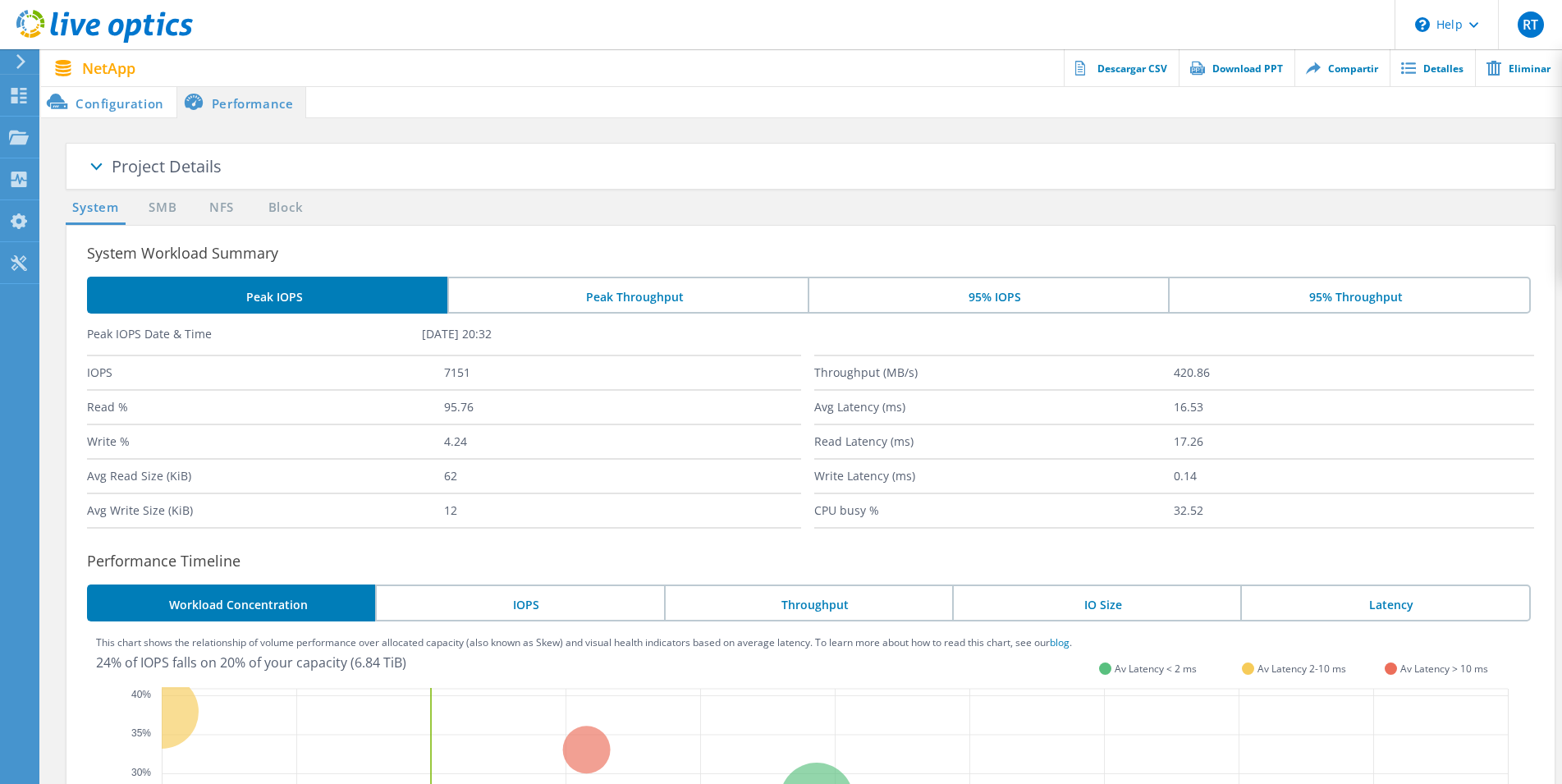
click at [651, 303] on li "Peak Throughput" at bounding box center [628, 295] width 361 height 37
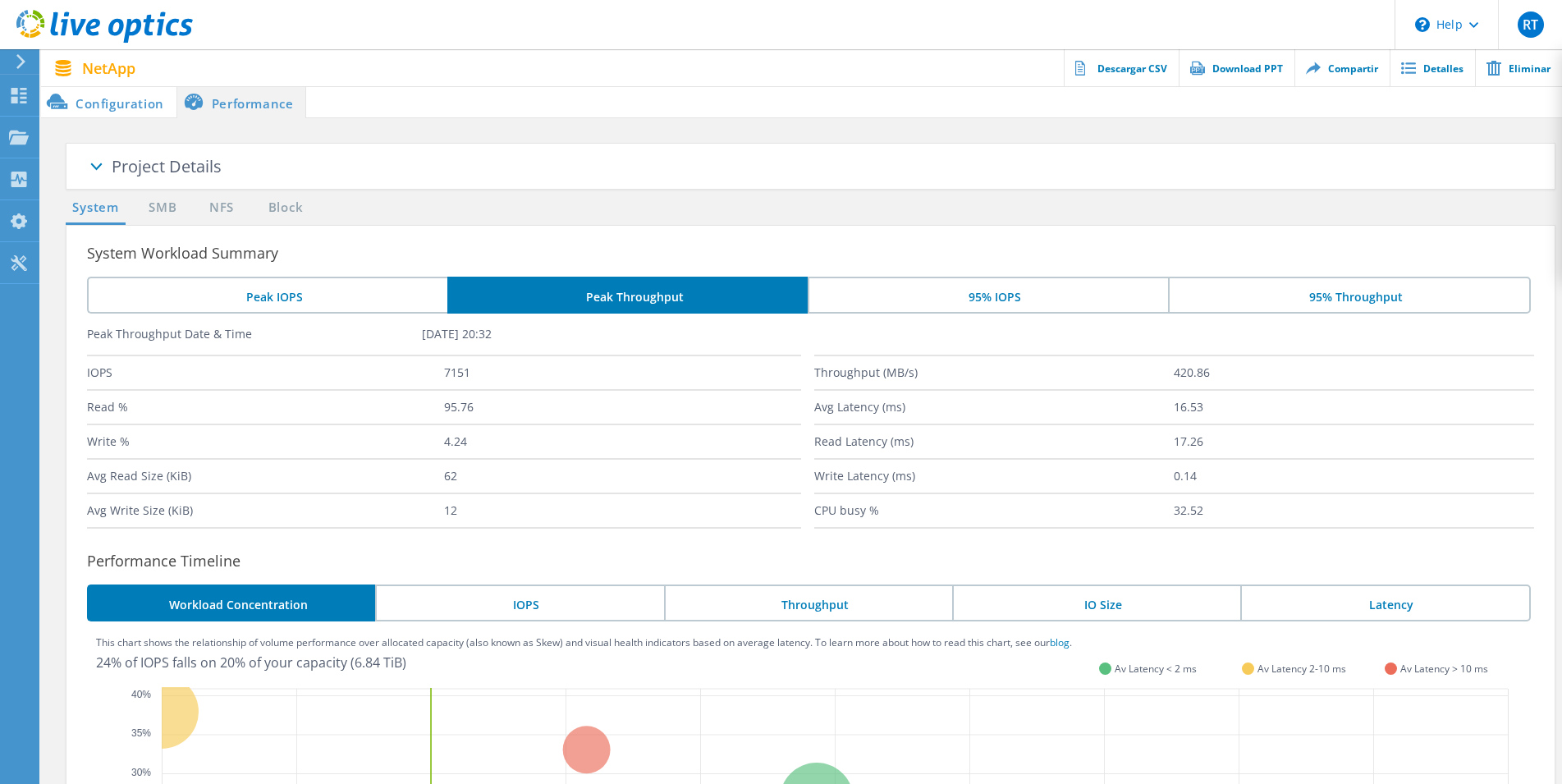
click at [1047, 301] on li "95% IOPS" at bounding box center [988, 295] width 361 height 37
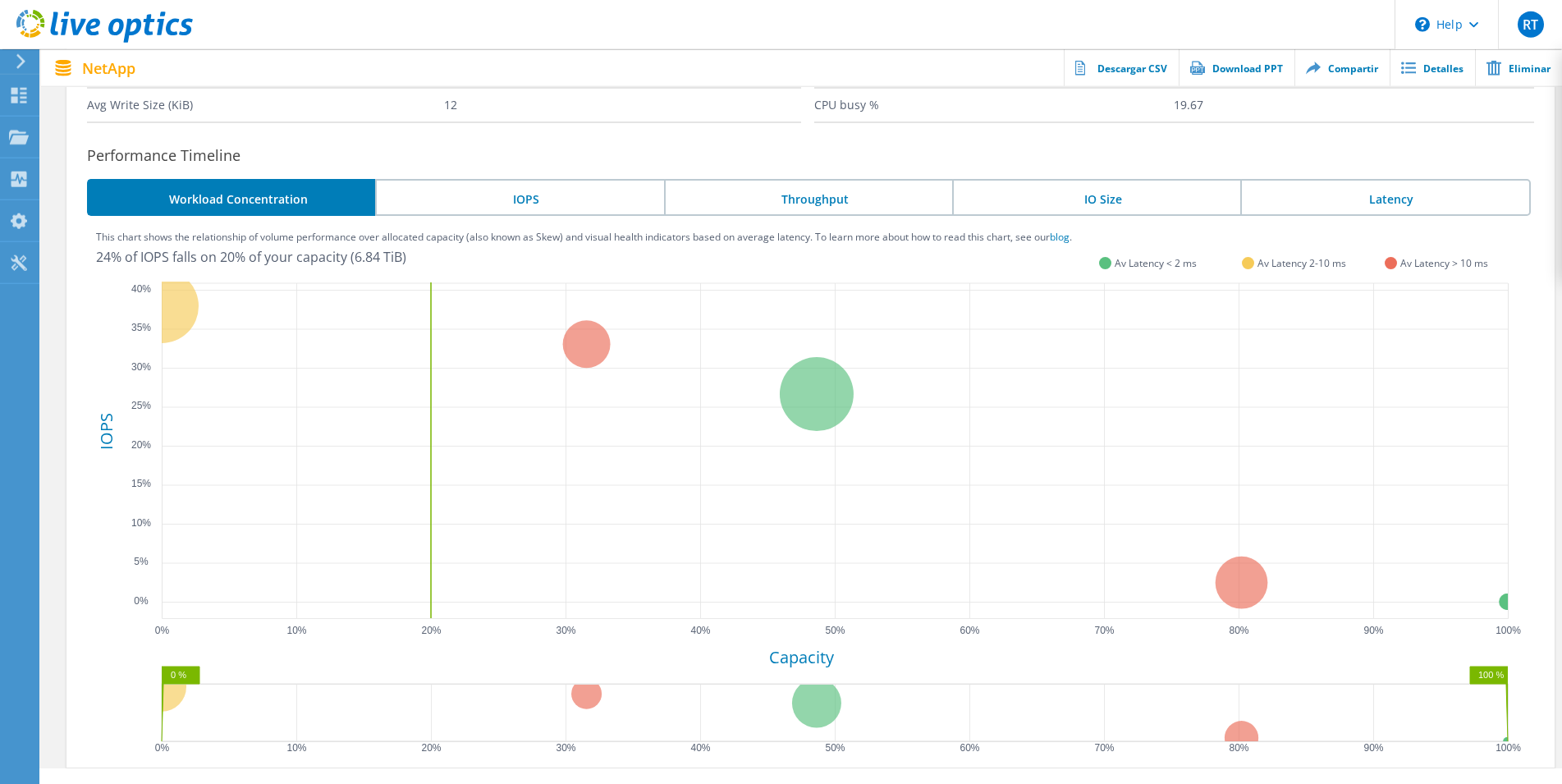
scroll to position [439, 0]
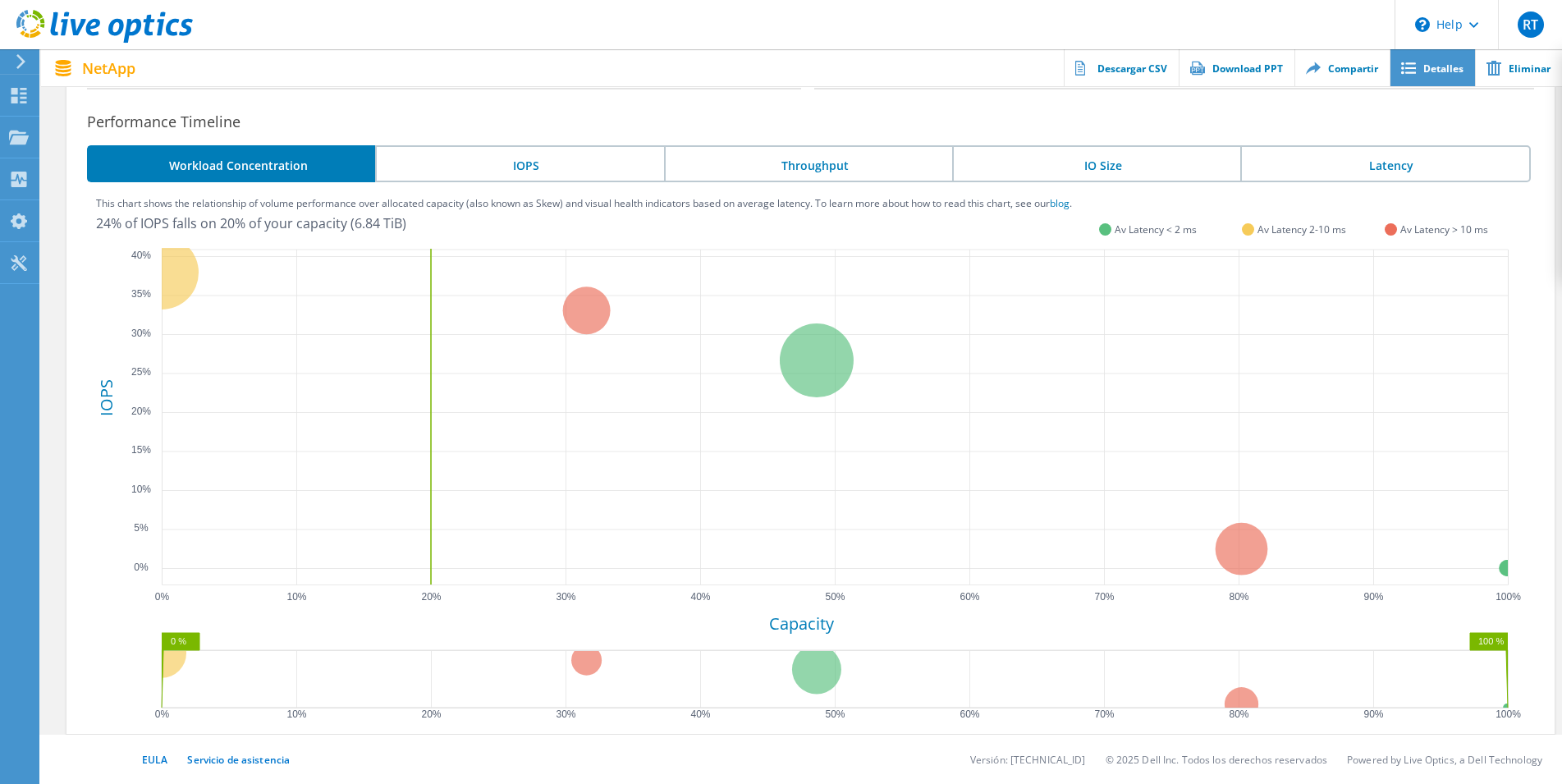
click at [1436, 74] on link "Detalles" at bounding box center [1432, 67] width 86 height 37
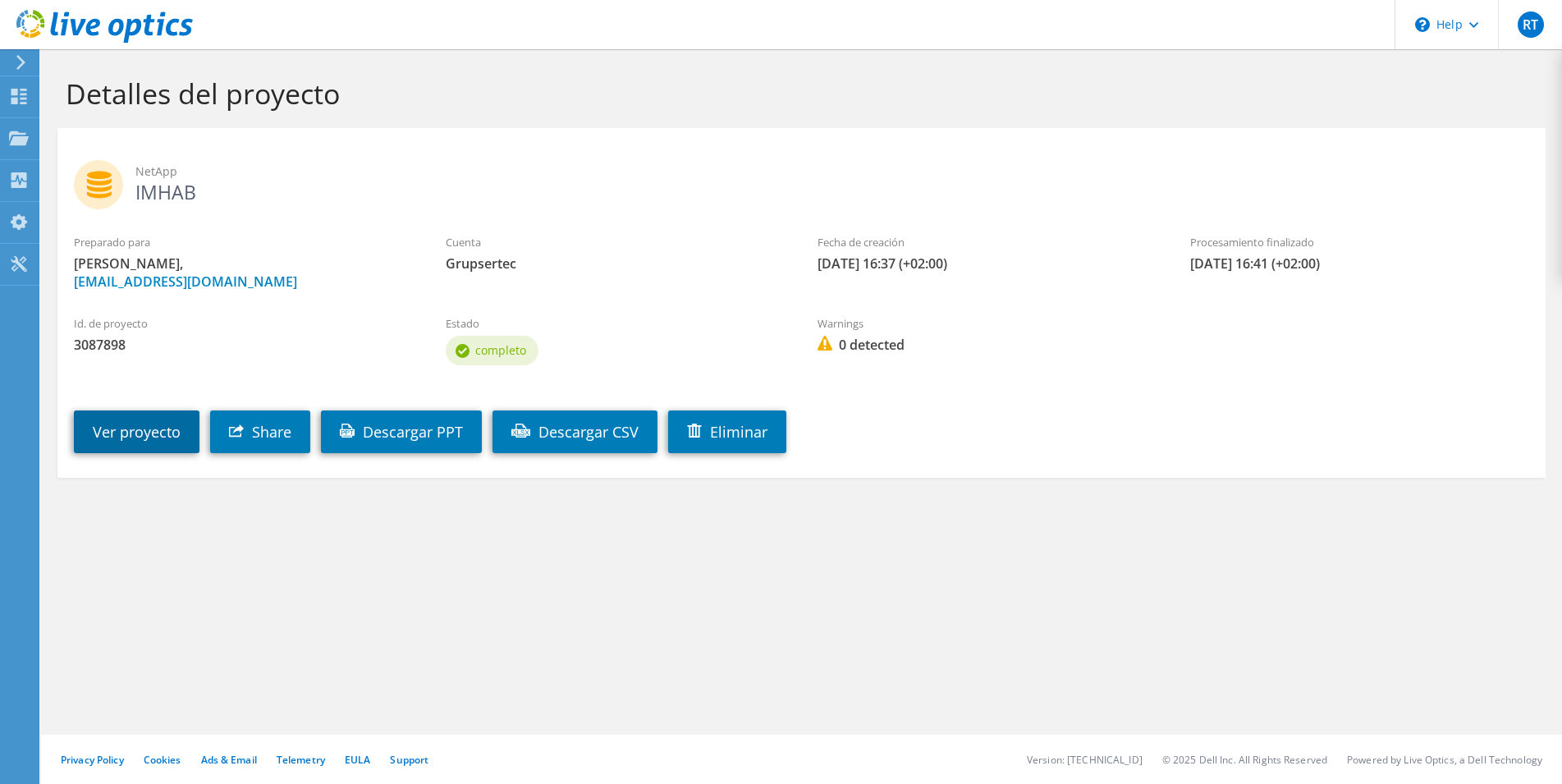
click at [160, 430] on link "Ver proyecto" at bounding box center [136, 431] width 125 height 42
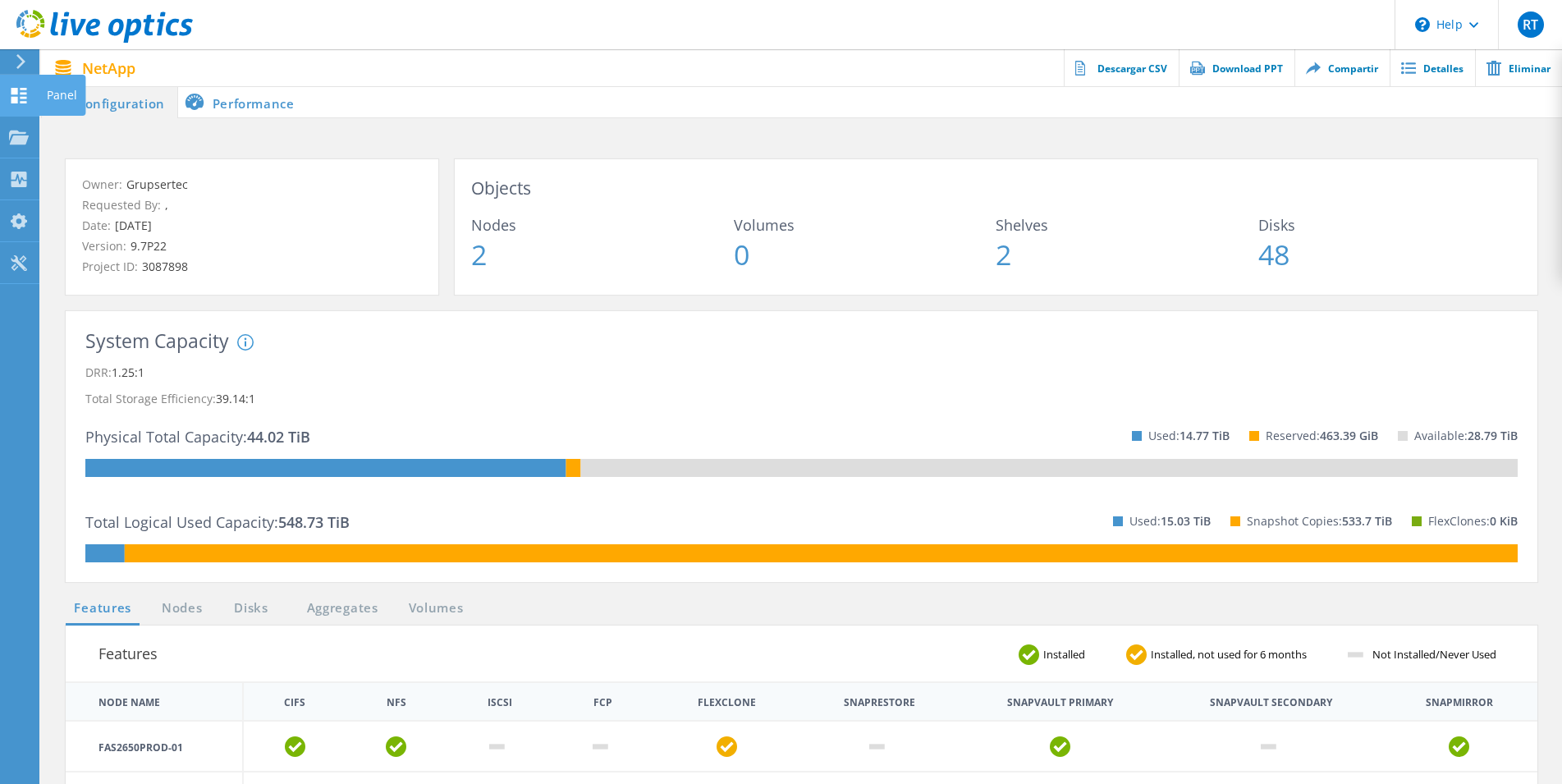
click at [13, 93] on use at bounding box center [19, 96] width 16 height 16
